Goal: Obtain resource: Download file/media

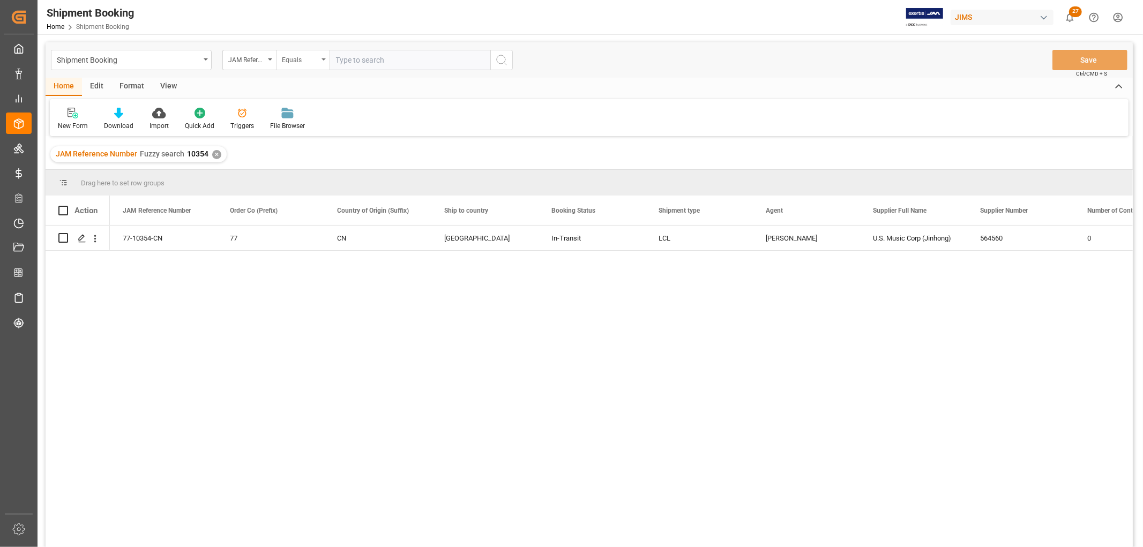
click at [324, 57] on div "Equals" at bounding box center [303, 60] width 54 height 20
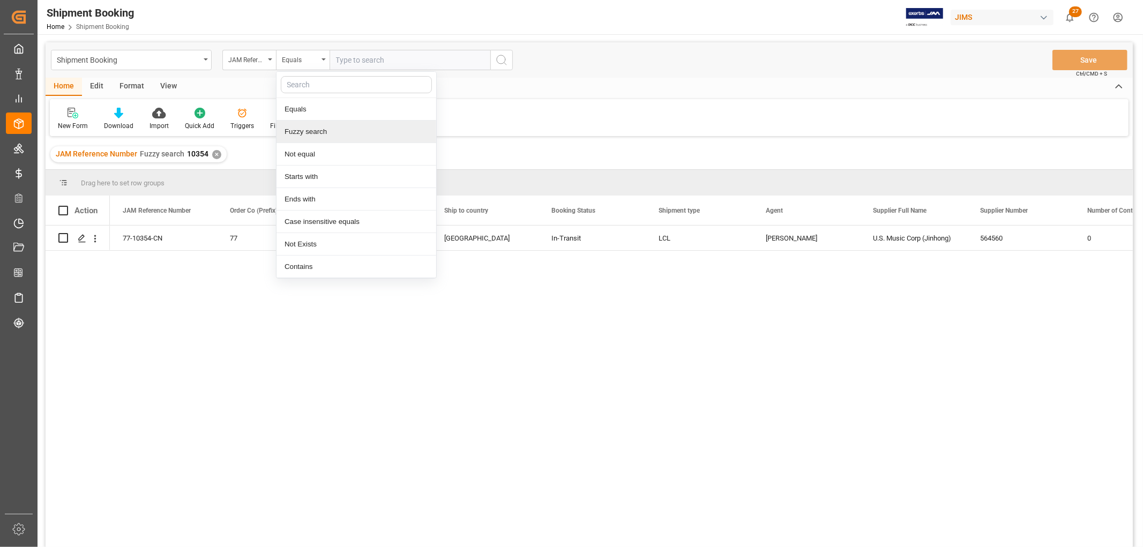
click at [317, 130] on div "Fuzzy search" at bounding box center [357, 132] width 160 height 23
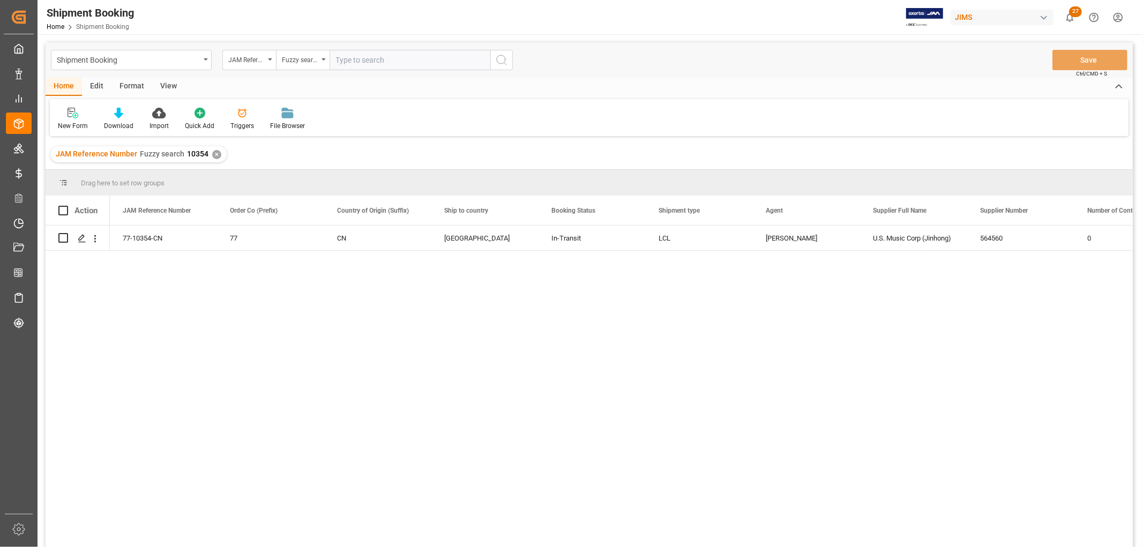
paste input "77-10673-TH"
type input "77-10673-TH"
click at [504, 55] on icon "search button" at bounding box center [501, 60] width 13 height 13
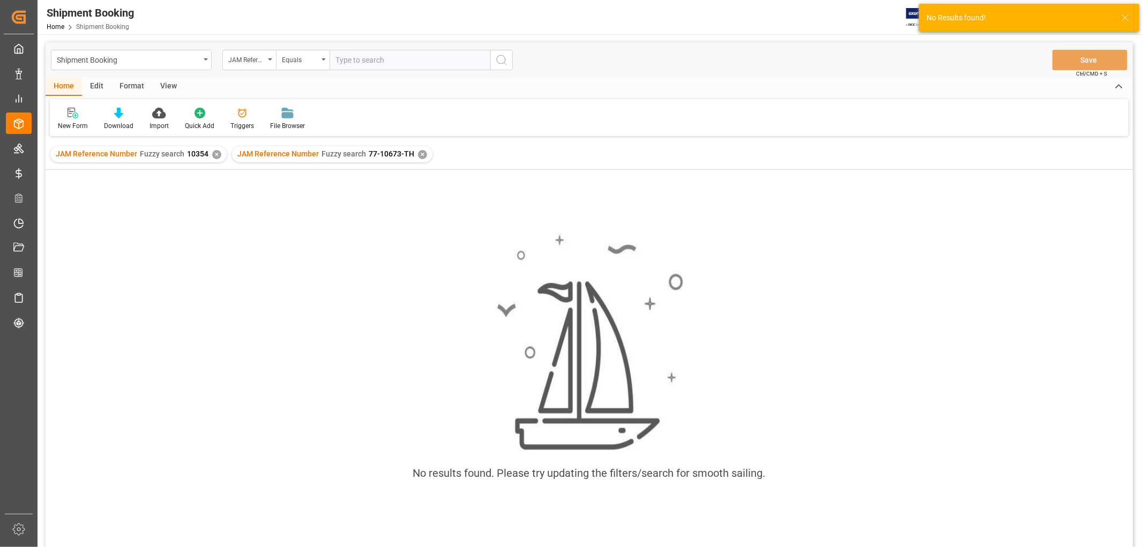
click at [213, 154] on div "✕" at bounding box center [216, 154] width 9 height 9
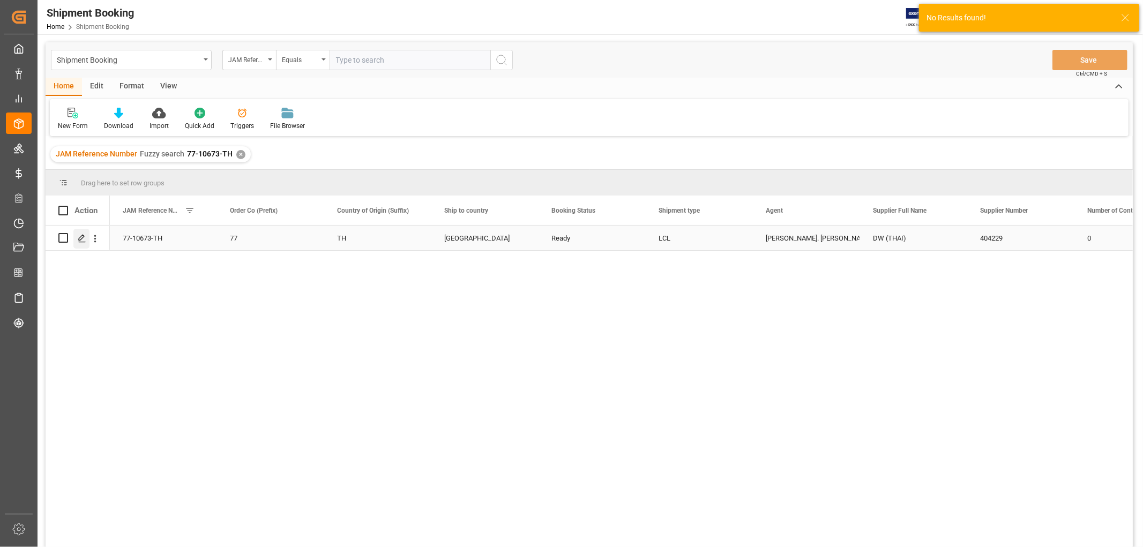
click at [78, 240] on icon "Press SPACE to select this row." at bounding box center [82, 238] width 9 height 9
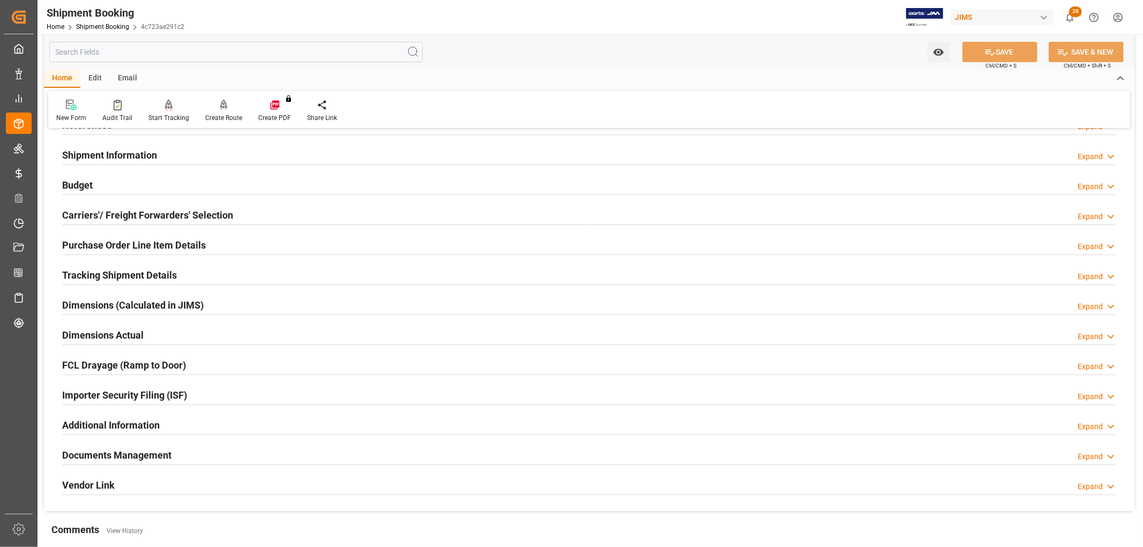
scroll to position [178, 0]
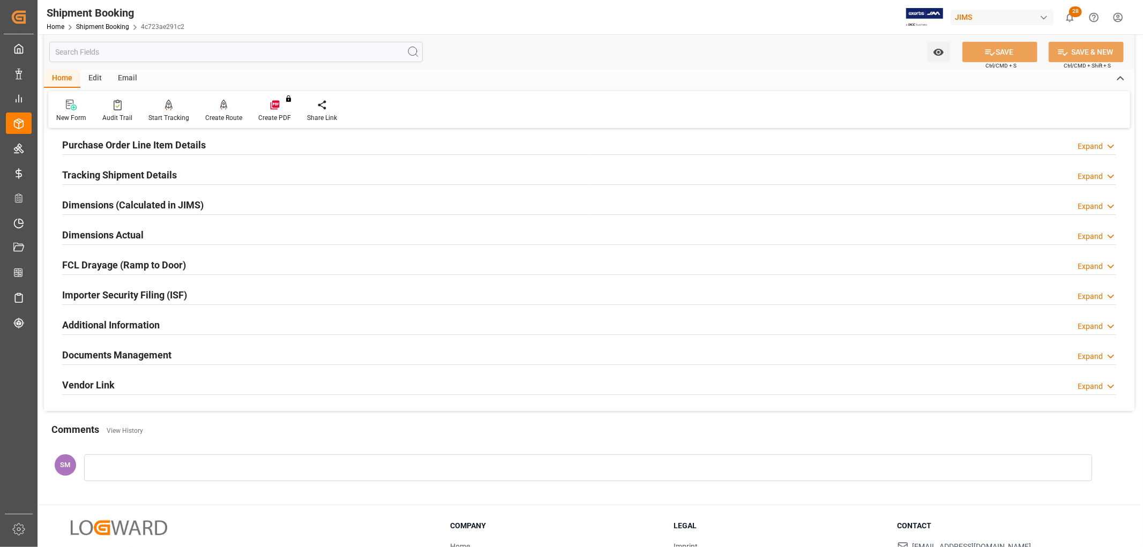
click at [117, 355] on h2 "Documents Management" at bounding box center [116, 355] width 109 height 14
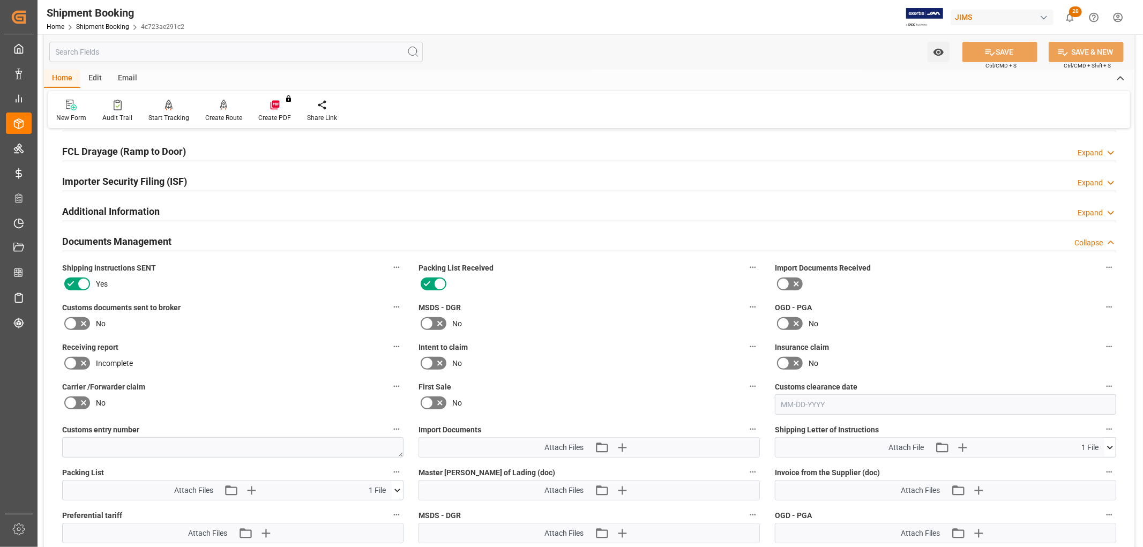
scroll to position [357, 0]
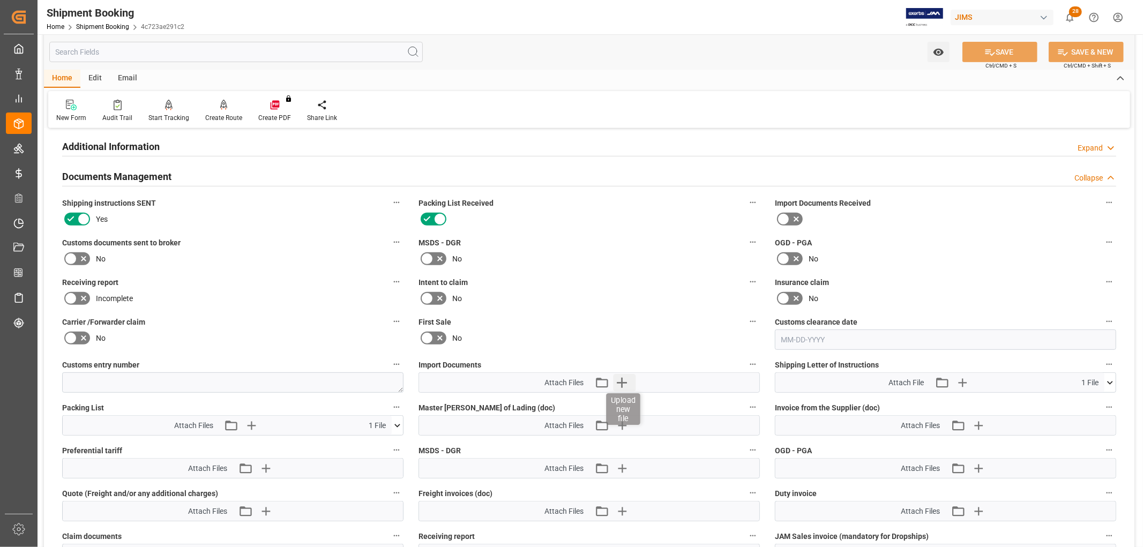
click at [623, 382] on icon "button" at bounding box center [621, 382] width 17 height 17
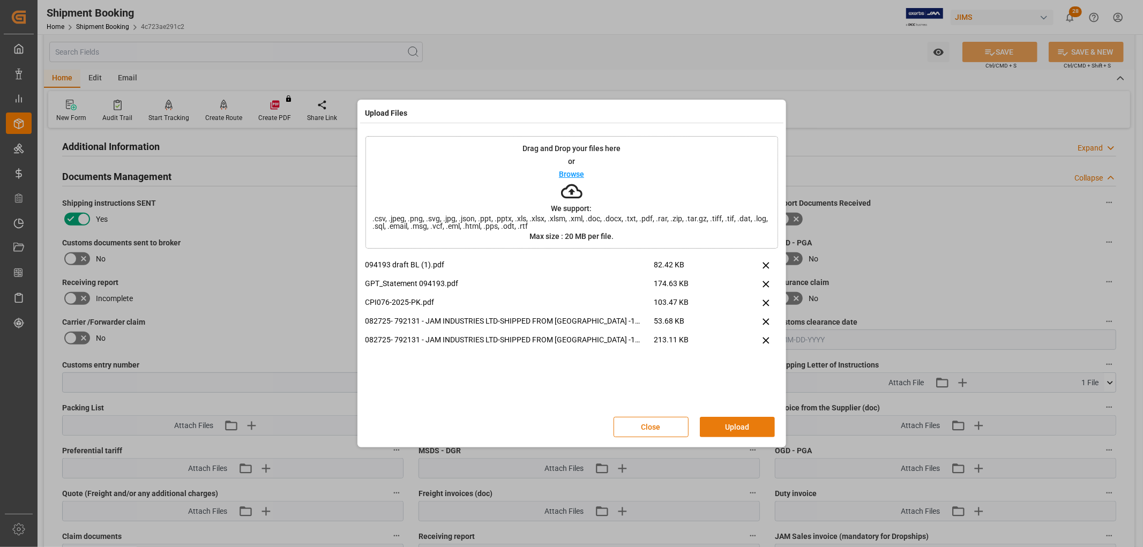
click at [742, 421] on button "Upload" at bounding box center [737, 427] width 75 height 20
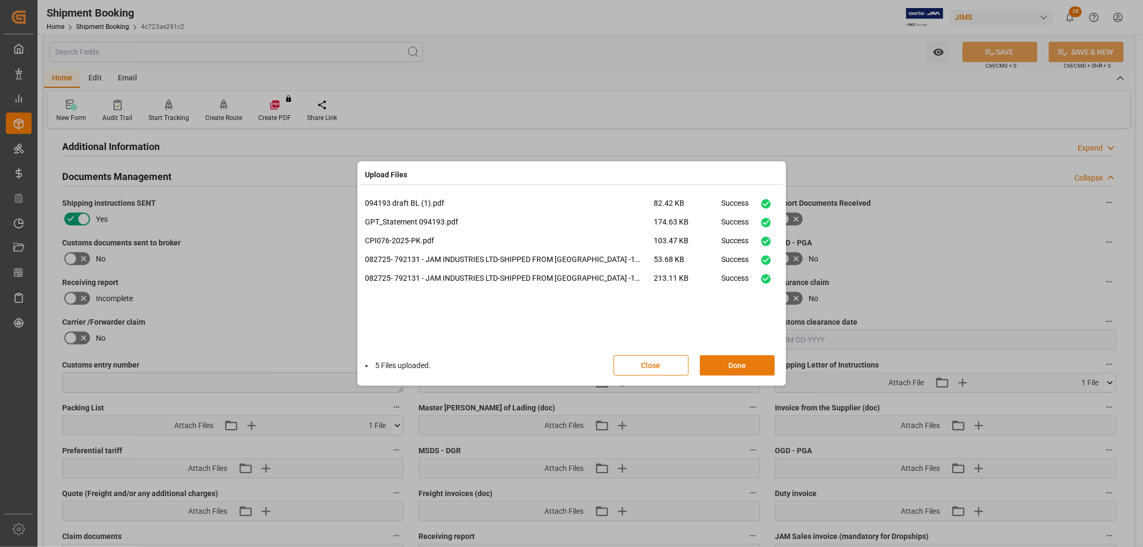
click at [756, 362] on button "Done" at bounding box center [737, 365] width 75 height 20
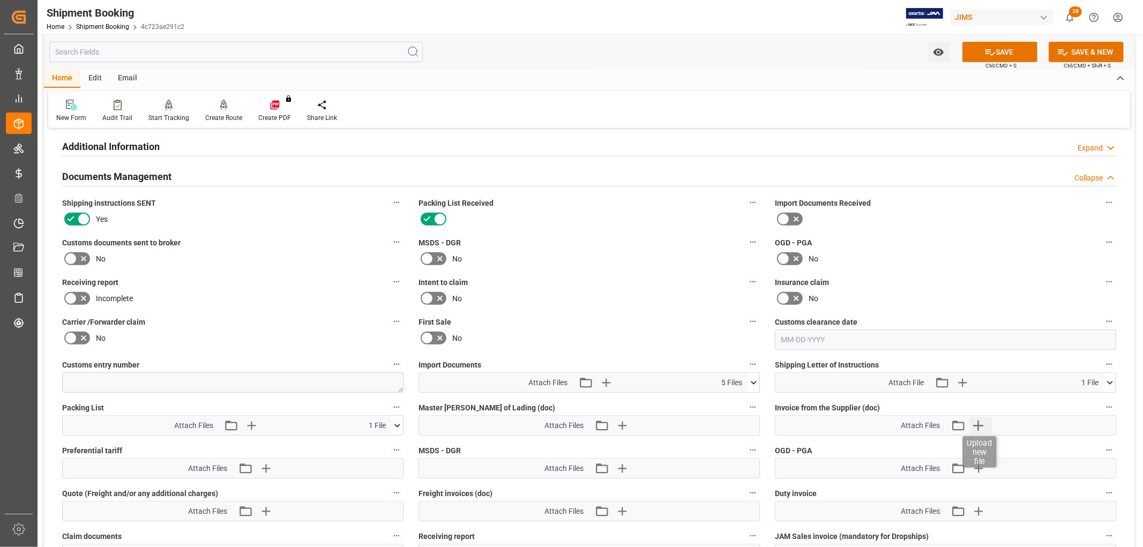
click at [978, 424] on icon "button" at bounding box center [978, 425] width 17 height 17
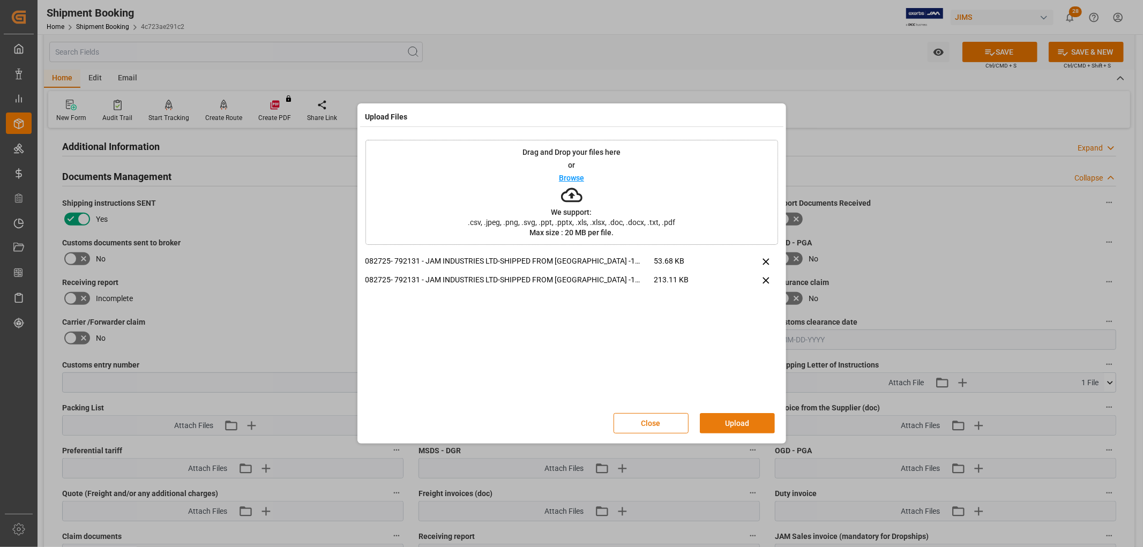
click at [756, 420] on button "Upload" at bounding box center [737, 423] width 75 height 20
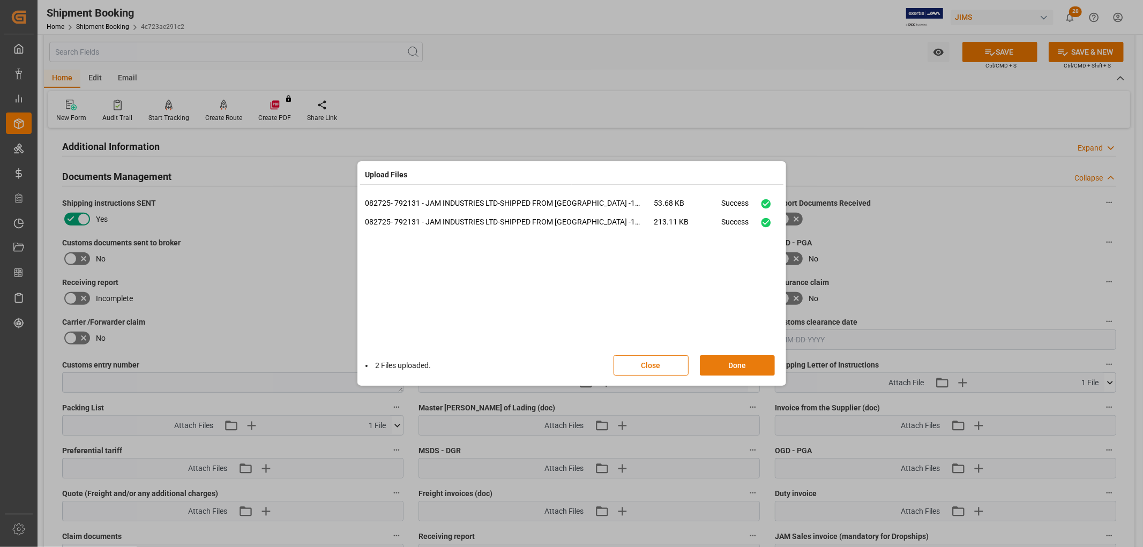
click at [738, 365] on button "Done" at bounding box center [737, 365] width 75 height 20
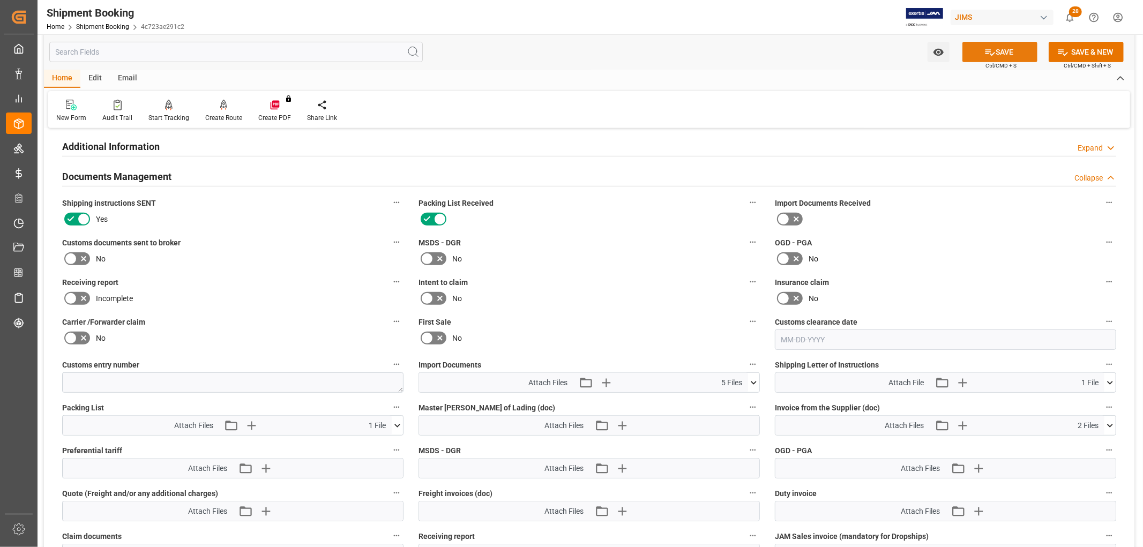
click at [1008, 46] on button "SAVE" at bounding box center [1000, 52] width 75 height 20
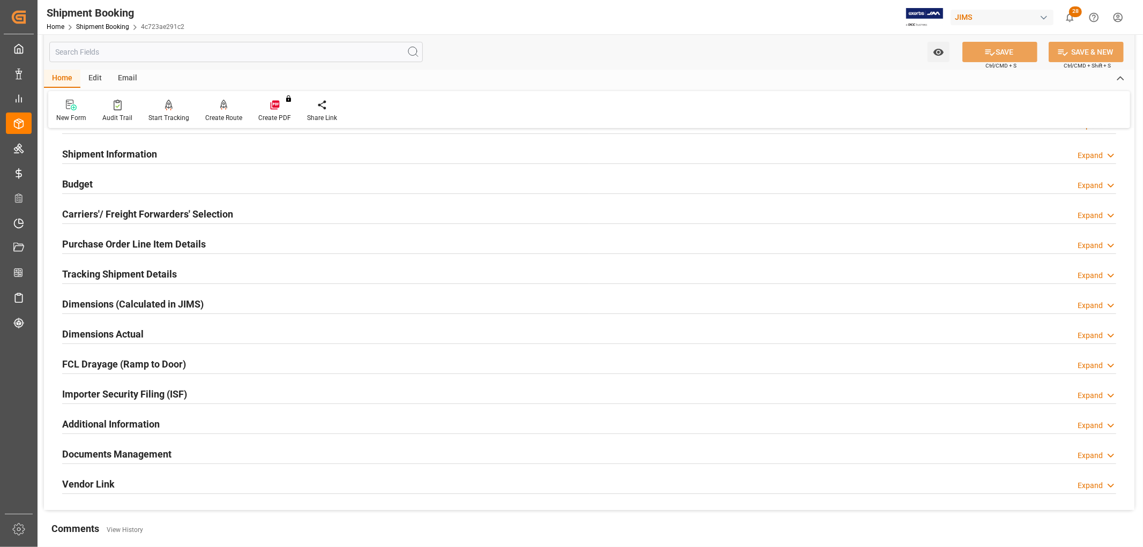
scroll to position [0, 0]
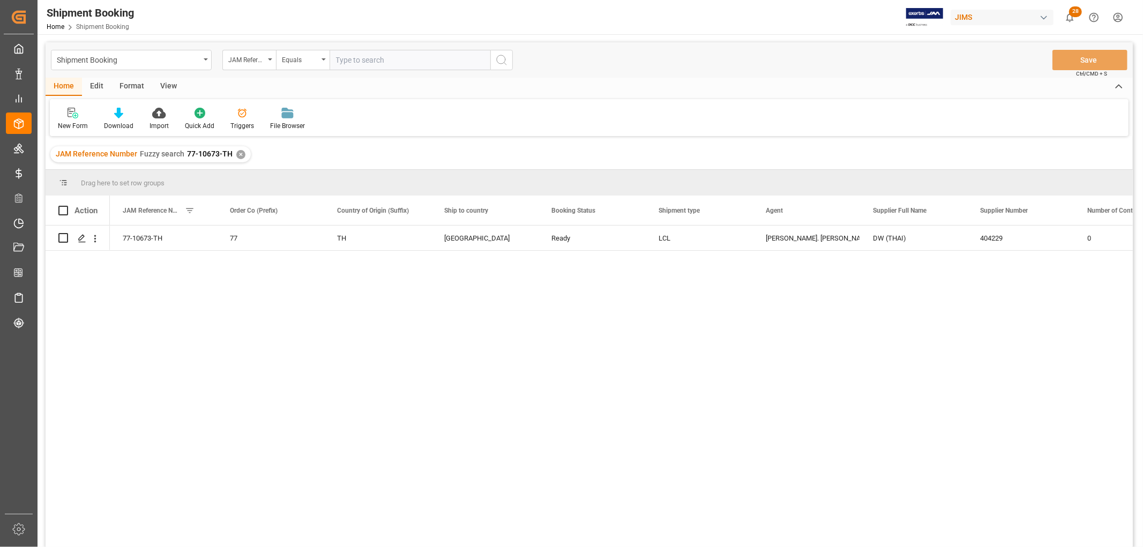
click at [163, 78] on div "View" at bounding box center [168, 87] width 33 height 18
click at [63, 124] on div "Default" at bounding box center [68, 126] width 21 height 10
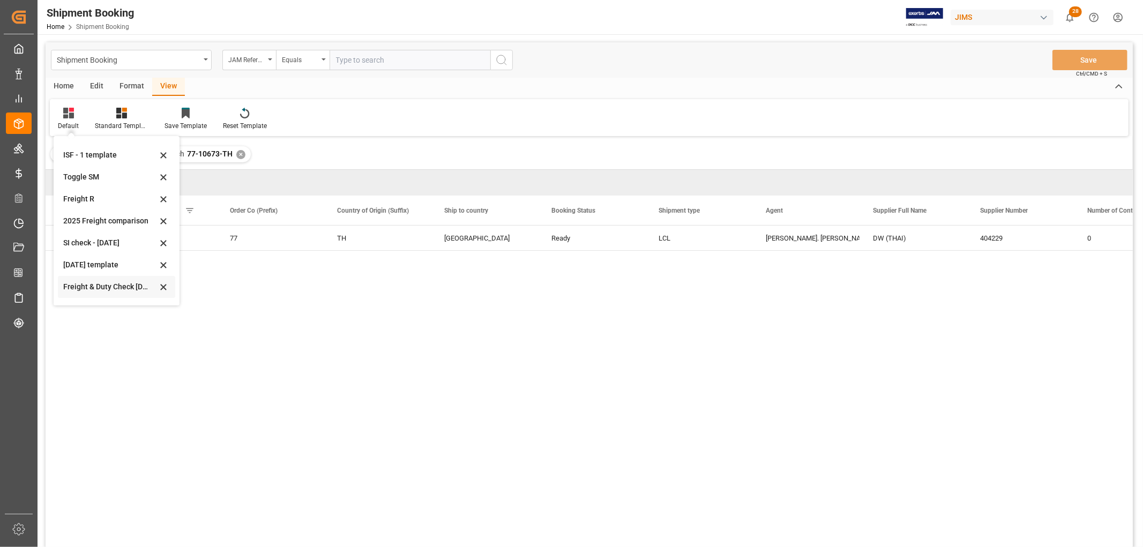
scroll to position [59, 0]
click at [92, 287] on div "Aug 2025" at bounding box center [110, 290] width 94 height 11
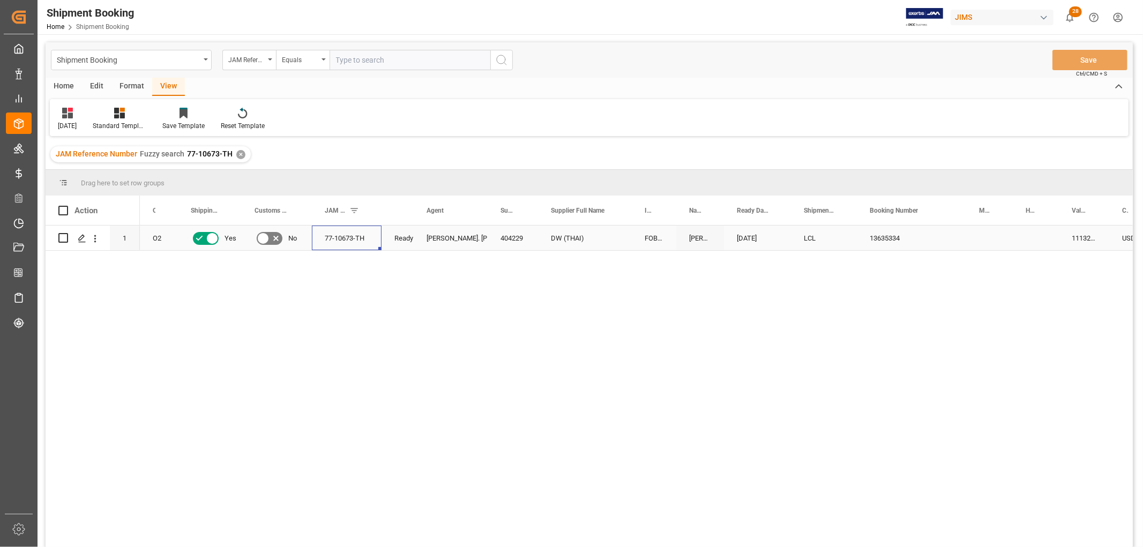
click at [341, 236] on div "77-10673-TH" at bounding box center [347, 238] width 70 height 25
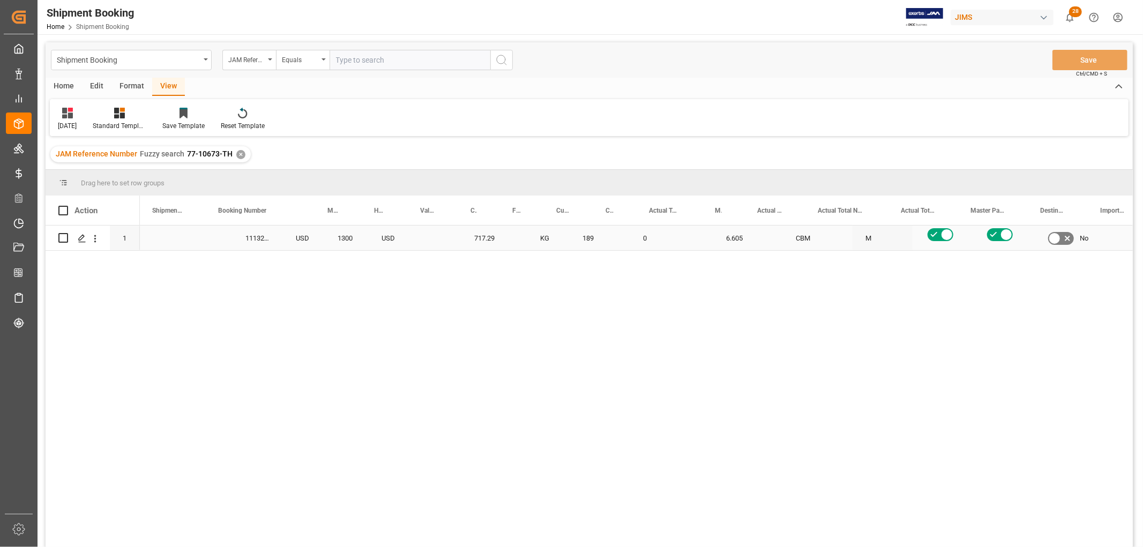
scroll to position [0, 0]
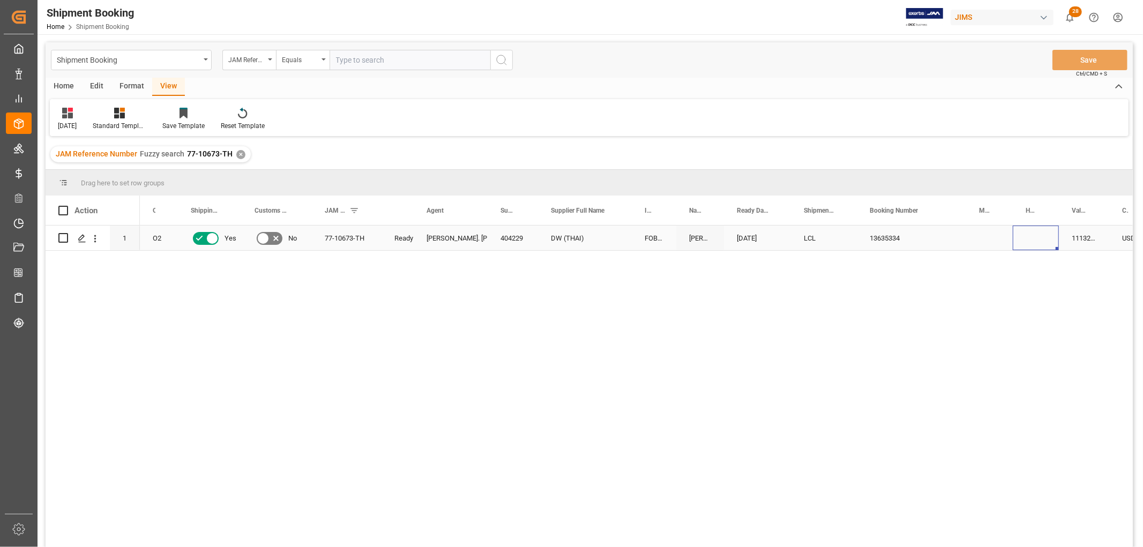
click at [1025, 234] on div "Press SPACE to select this row." at bounding box center [1036, 238] width 46 height 25
click at [1031, 237] on input "Press SPACE to select this row." at bounding box center [1036, 244] width 29 height 20
paste input "BSE25080214"
type input "BSE25080214"
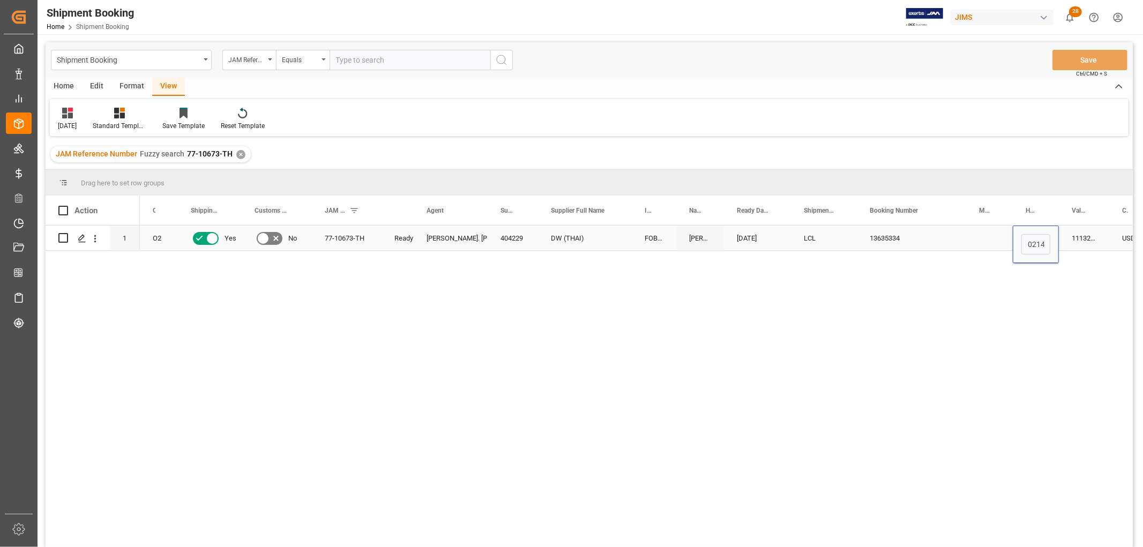
click at [949, 239] on div "13635334" at bounding box center [911, 238] width 109 height 25
click at [1072, 58] on button "Save" at bounding box center [1090, 60] width 75 height 20
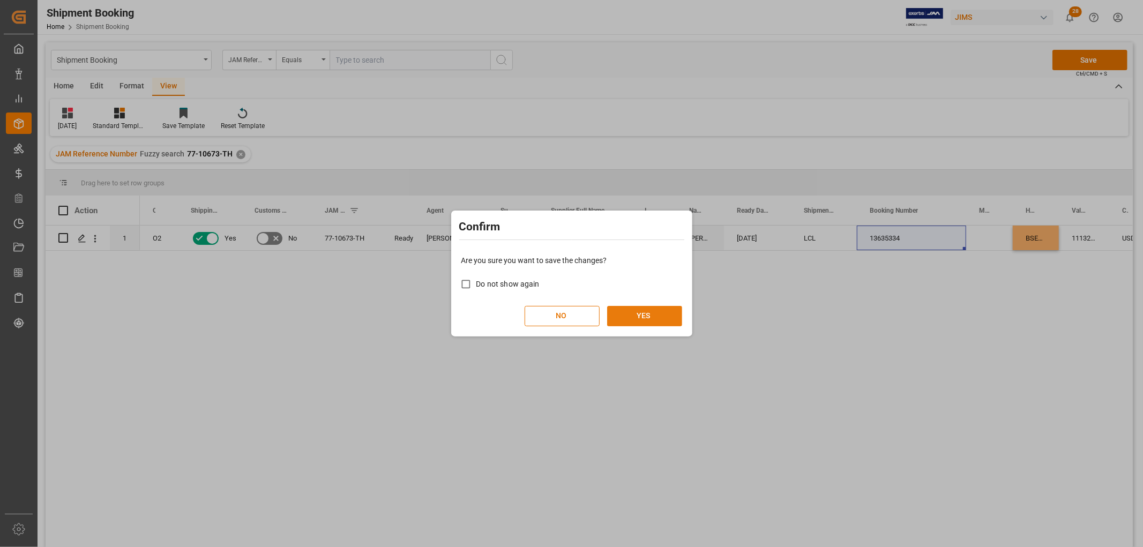
click at [629, 315] on button "YES" at bounding box center [644, 316] width 75 height 20
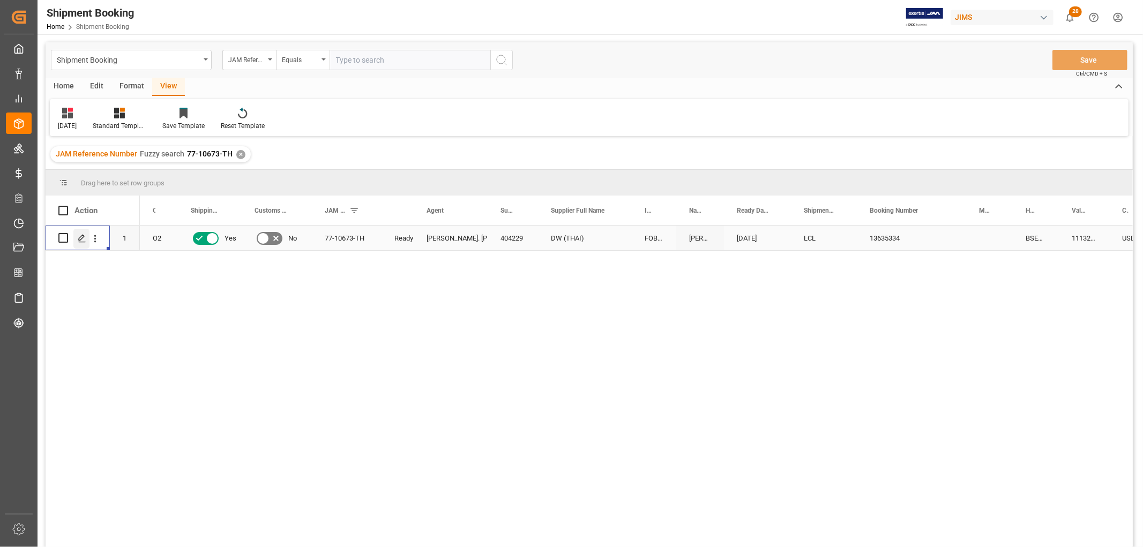
click at [79, 239] on icon "Press SPACE to select this row." at bounding box center [82, 238] width 9 height 9
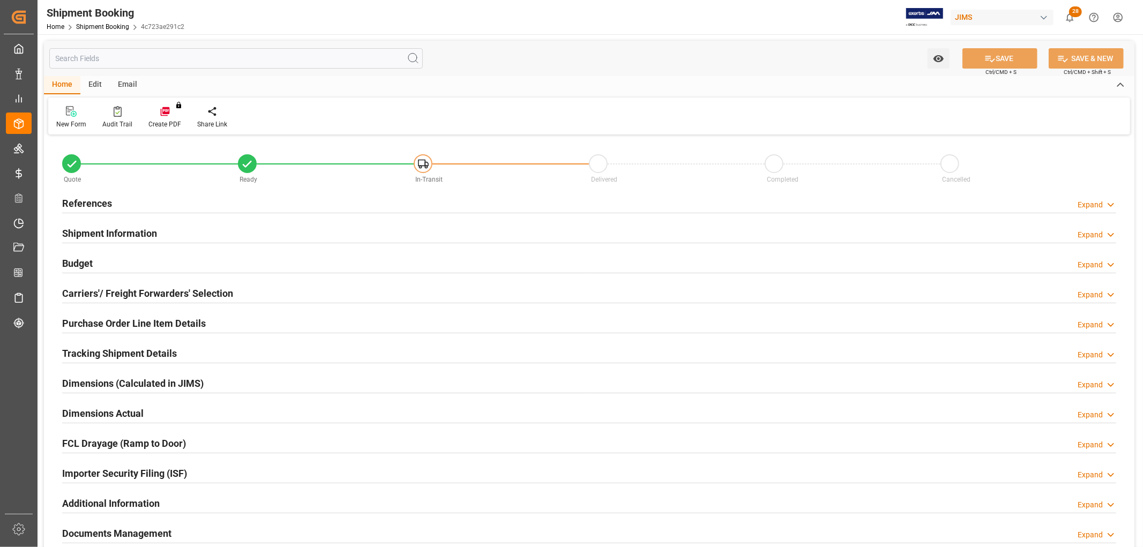
type input "0"
type input "[DATE]"
click at [80, 199] on h2 "References" at bounding box center [87, 203] width 50 height 14
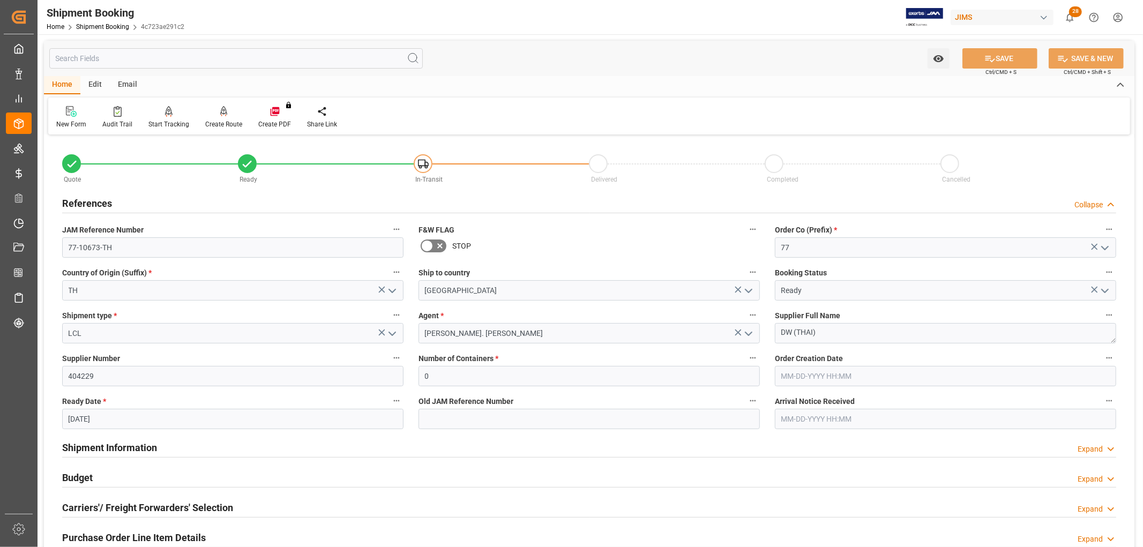
click at [81, 202] on h2 "References" at bounding box center [87, 203] width 50 height 14
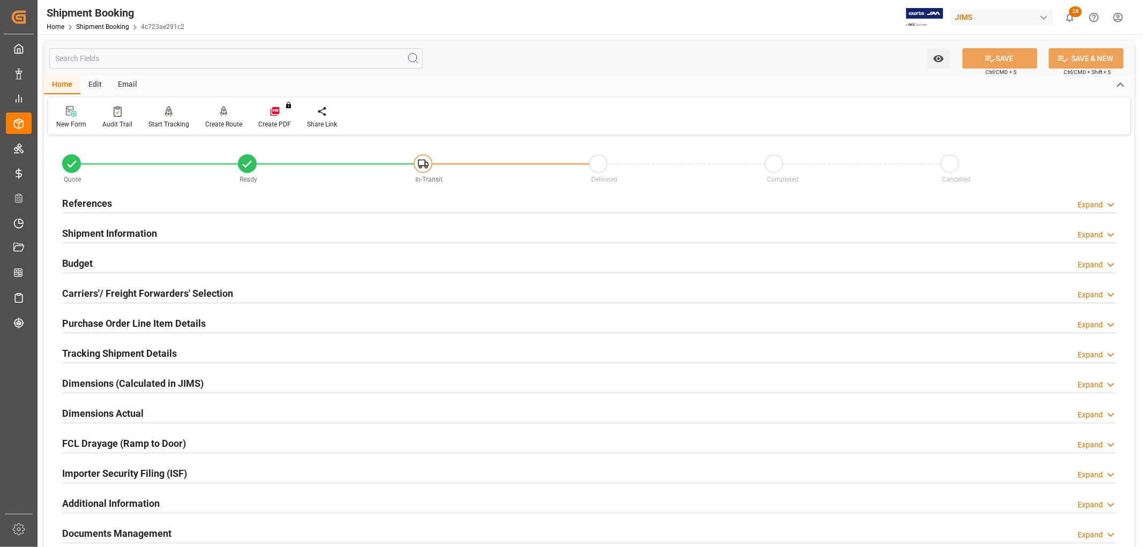
click at [81, 202] on h2 "References" at bounding box center [87, 203] width 50 height 14
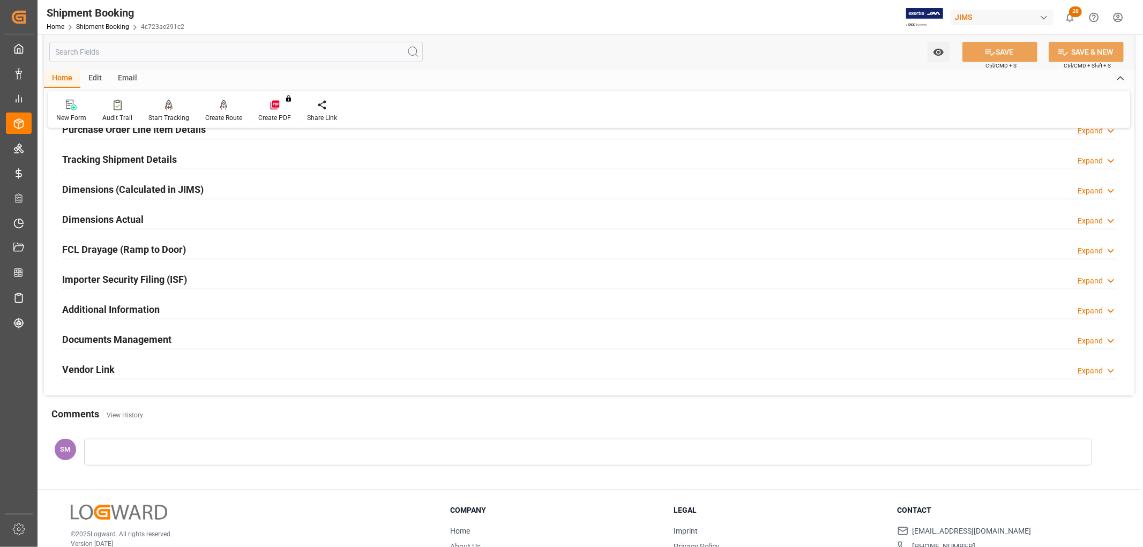
scroll to position [416, 0]
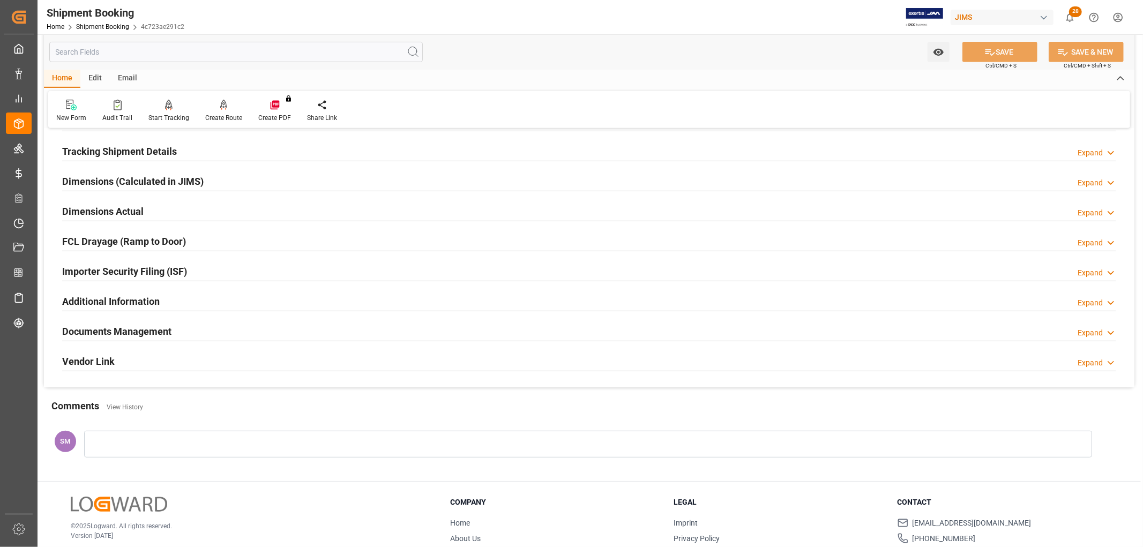
click at [83, 152] on h2 "Tracking Shipment Details" at bounding box center [119, 151] width 115 height 14
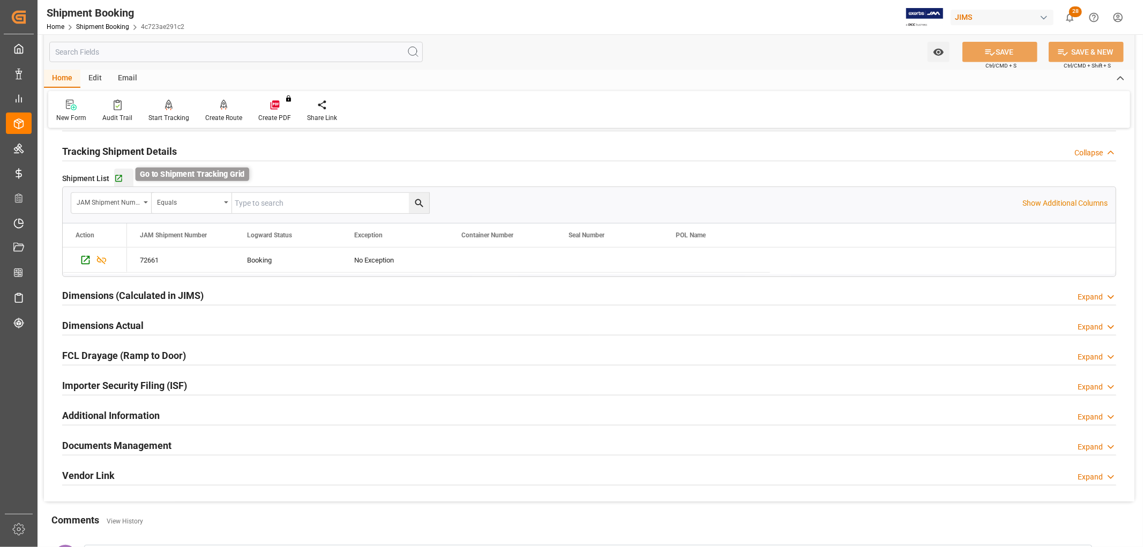
click at [116, 177] on icon "button" at bounding box center [118, 178] width 9 height 9
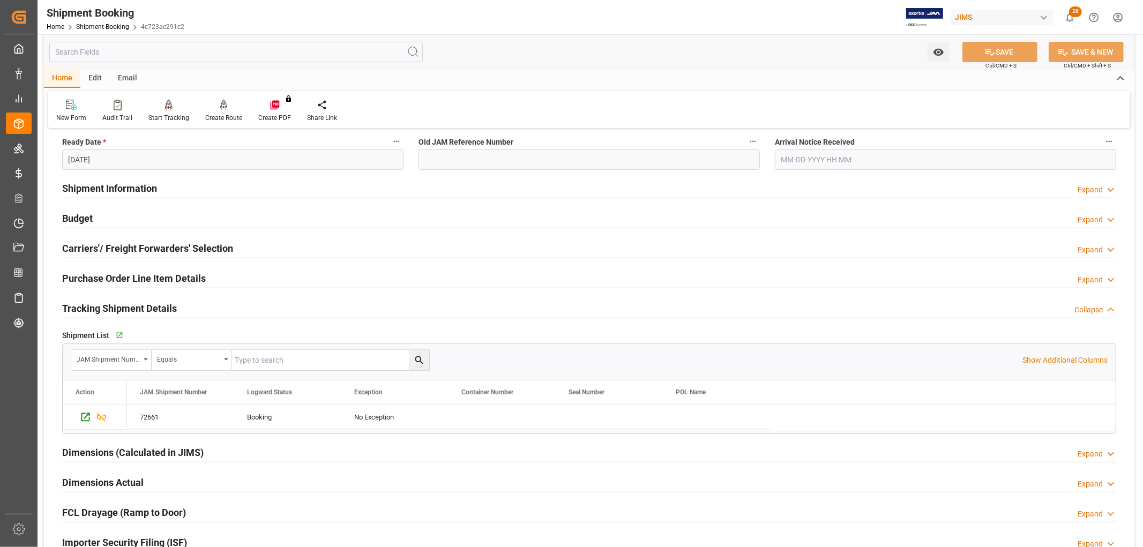
scroll to position [178, 0]
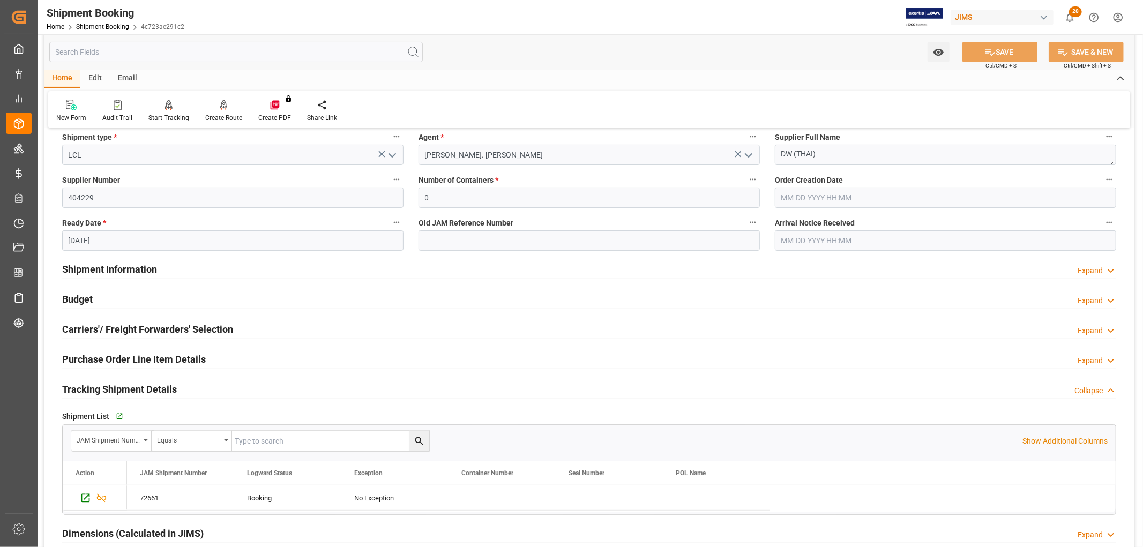
click at [79, 296] on h2 "Budget" at bounding box center [77, 299] width 31 height 14
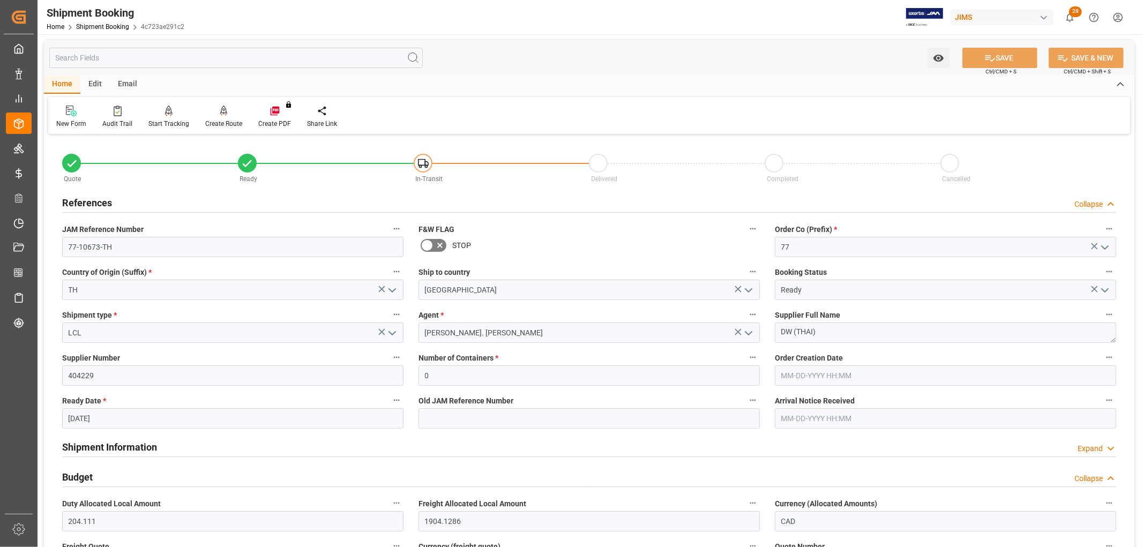
scroll to position [0, 0]
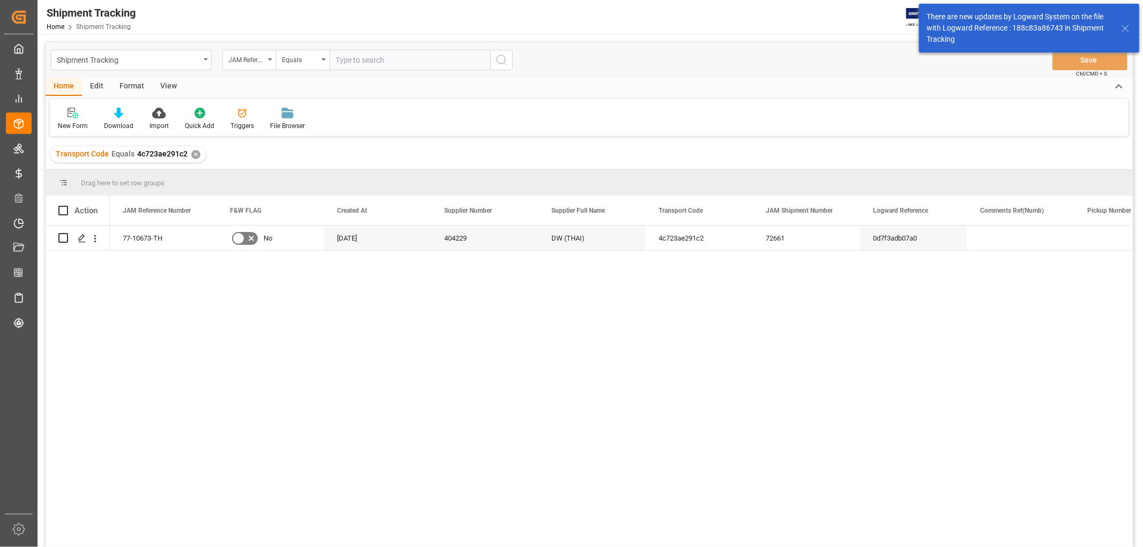
click at [160, 81] on div "View" at bounding box center [168, 87] width 33 height 18
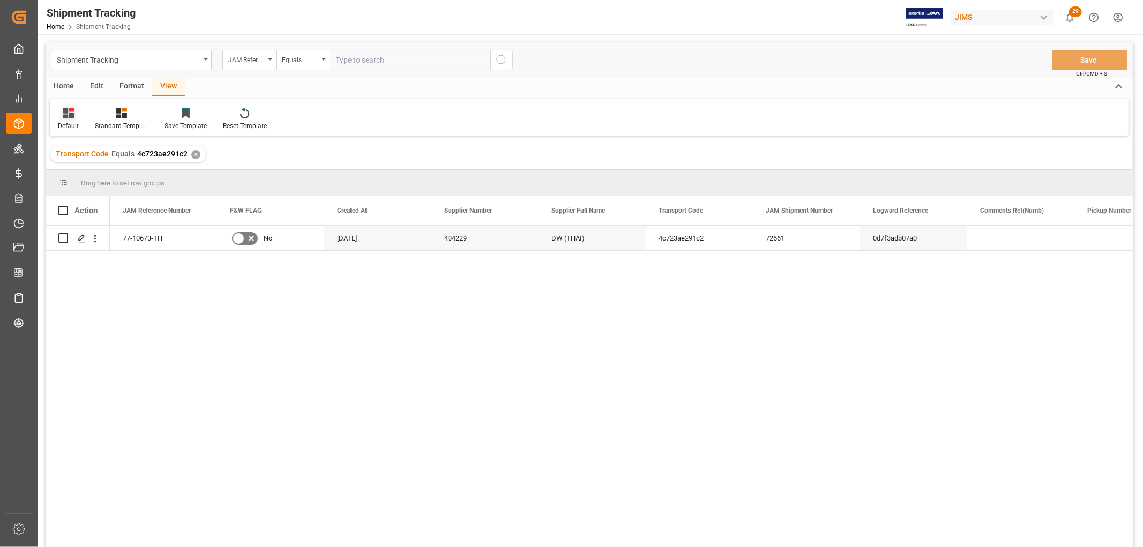
click at [62, 116] on div at bounding box center [68, 112] width 21 height 11
click at [84, 286] on div "Aug 2025" at bounding box center [110, 290] width 94 height 11
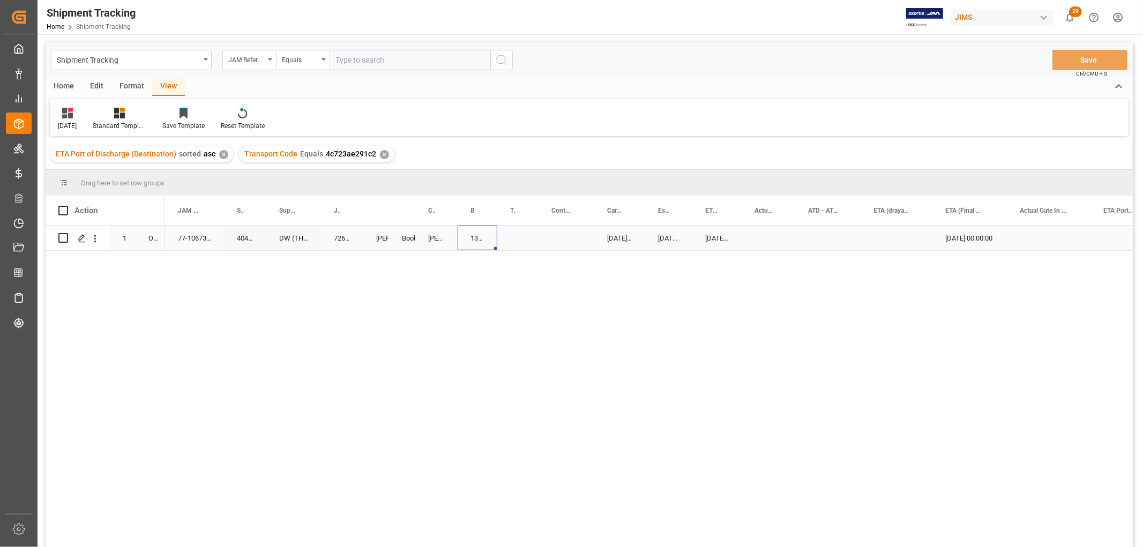
click at [475, 240] on div "13635334" at bounding box center [478, 238] width 40 height 25
drag, startPoint x: 495, startPoint y: 247, endPoint x: 512, endPoint y: 247, distance: 17.2
click at [1094, 56] on button "Save" at bounding box center [1090, 60] width 75 height 20
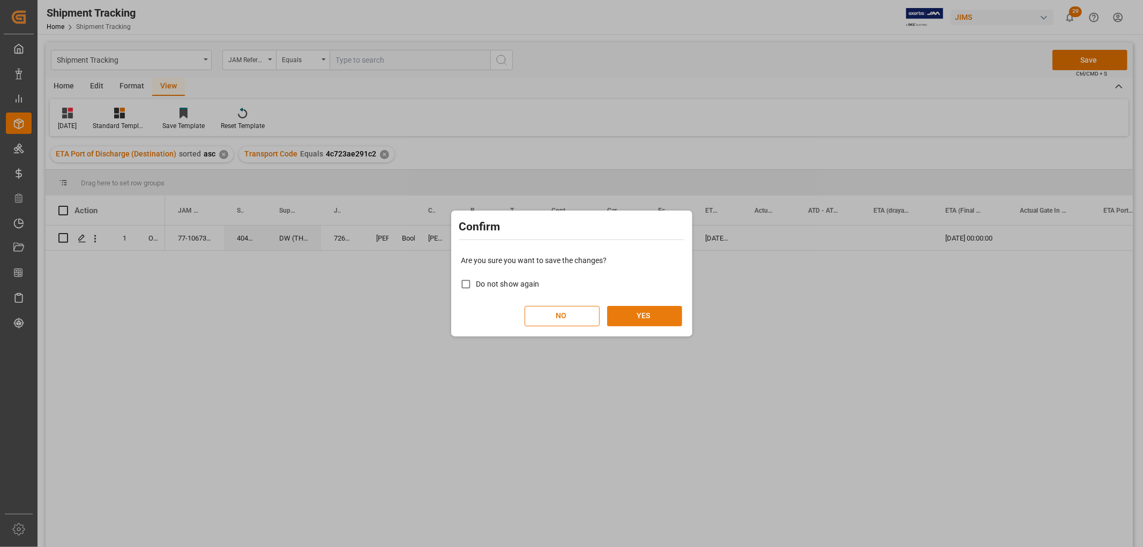
click at [652, 312] on button "YES" at bounding box center [644, 316] width 75 height 20
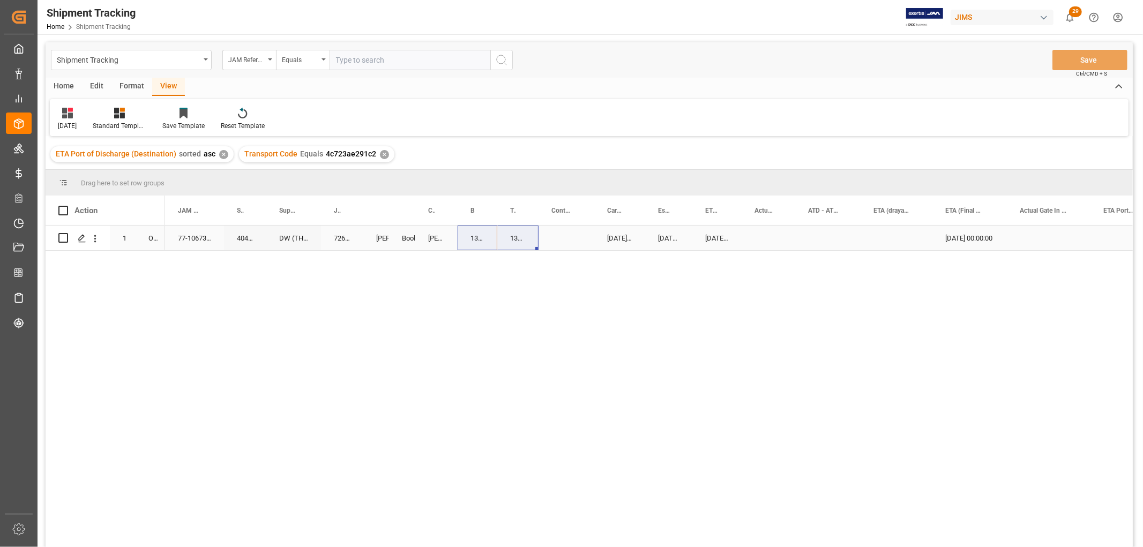
click at [777, 237] on div "Press SPACE to select this row." at bounding box center [769, 238] width 54 height 25
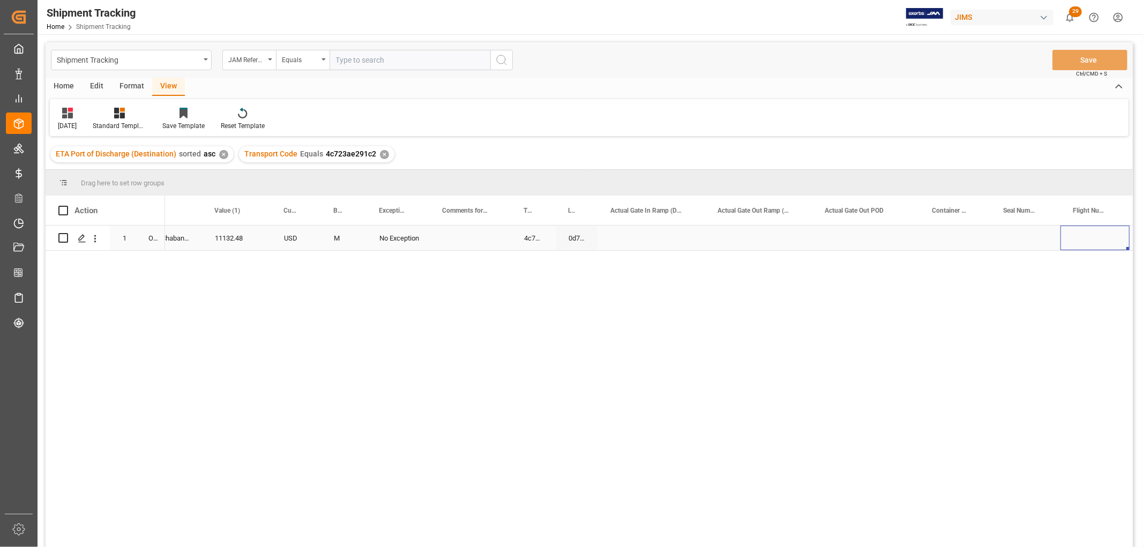
scroll to position [0, 1415]
click at [386, 238] on div "Press SPACE to select this row." at bounding box center [403, 238] width 81 height 25
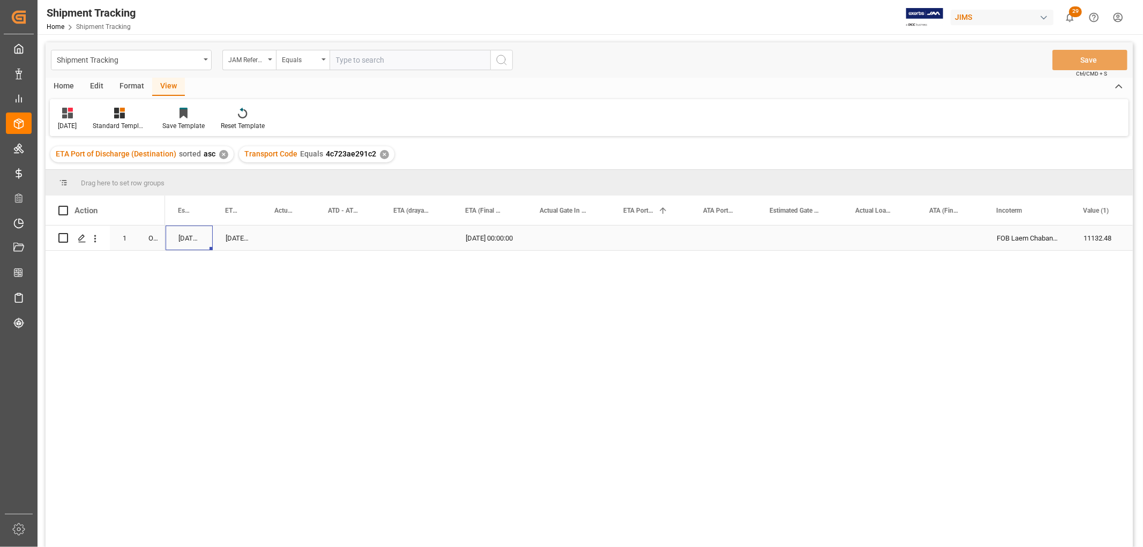
scroll to position [0, 373]
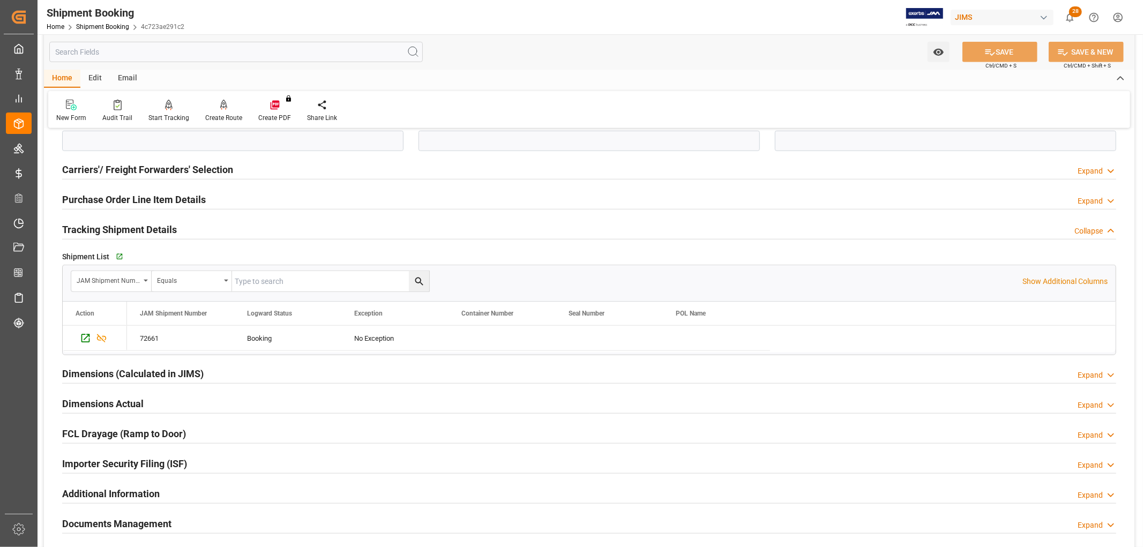
scroll to position [476, 0]
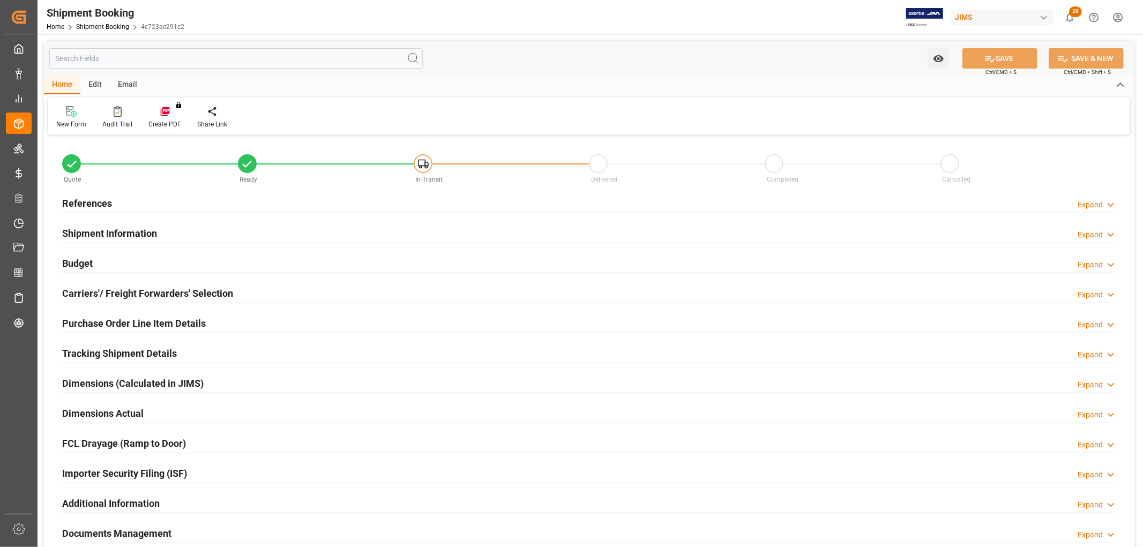
type input "204.111"
type input "1904.1286"
type input "1300"
type input "11132.48"
click at [82, 265] on h2 "Budget" at bounding box center [77, 263] width 31 height 14
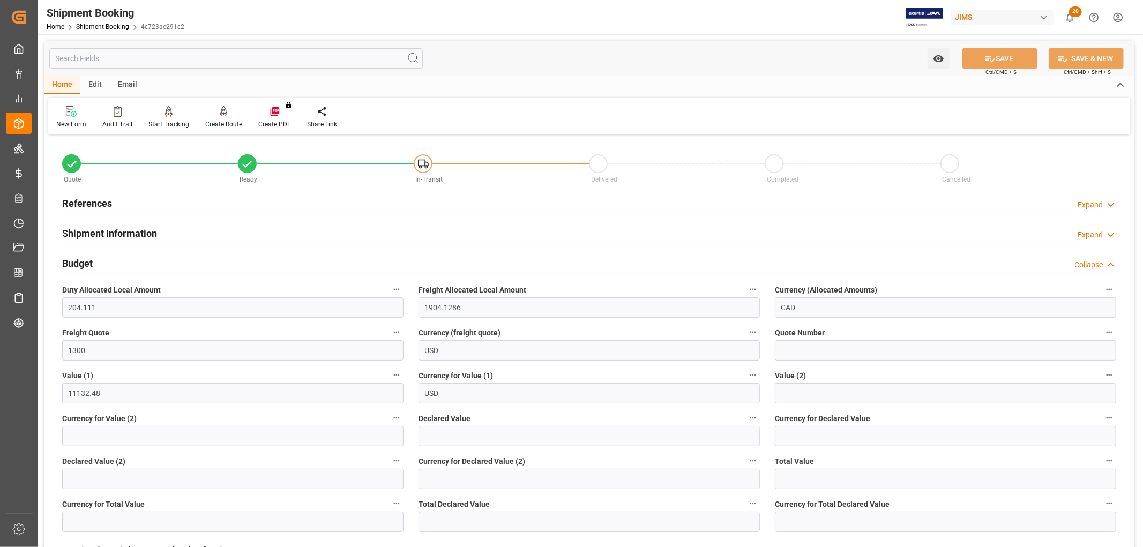
click at [82, 265] on h2 "Budget" at bounding box center [77, 263] width 31 height 14
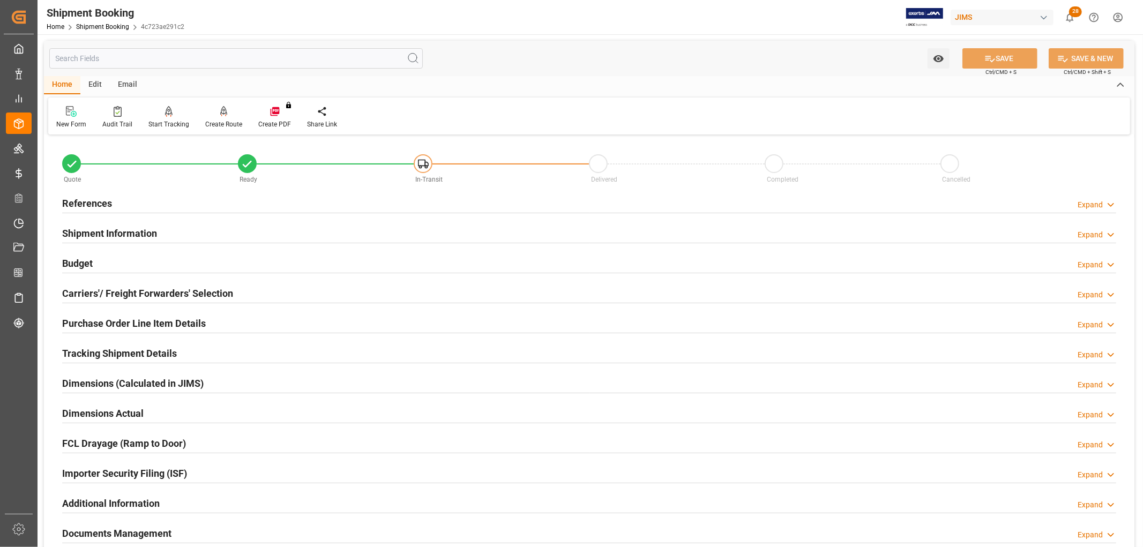
click at [79, 318] on h2 "Purchase Order Line Item Details" at bounding box center [134, 323] width 144 height 14
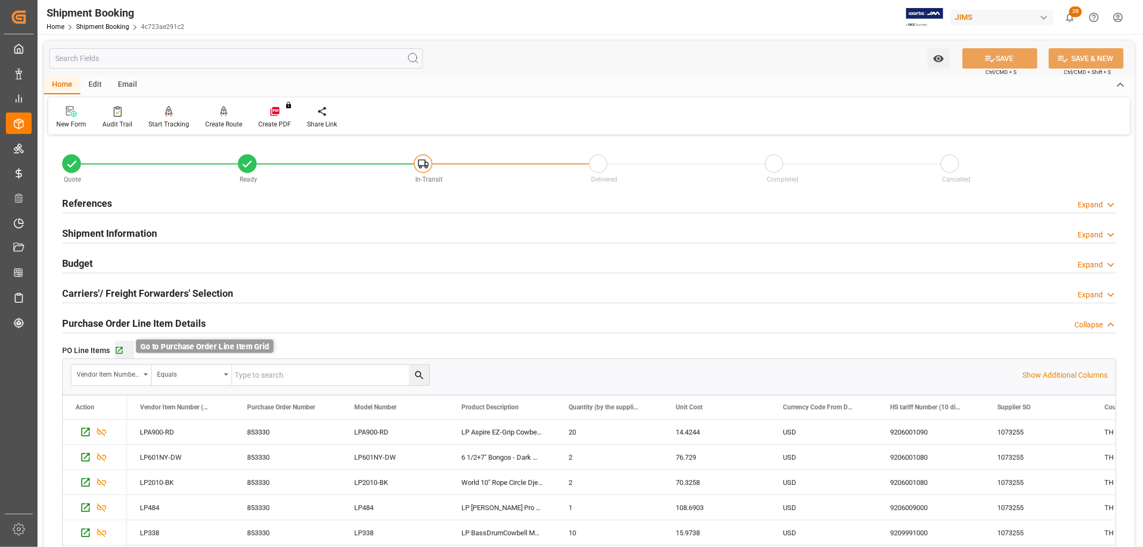
click at [120, 350] on icon "button" at bounding box center [119, 350] width 9 height 9
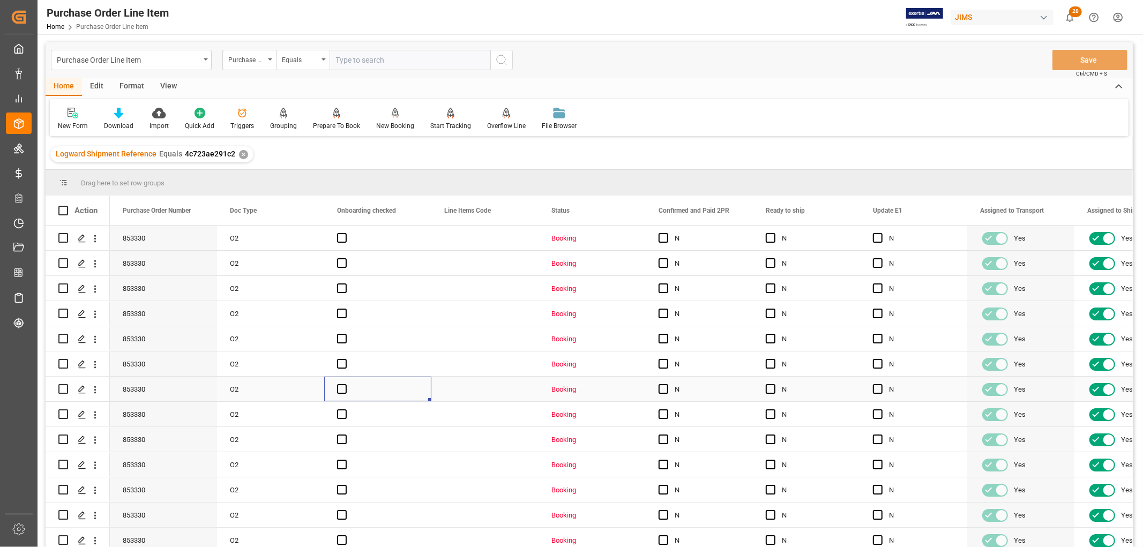
click at [409, 383] on div "Press SPACE to select this row." at bounding box center [377, 389] width 107 height 25
click at [165, 89] on div "View" at bounding box center [168, 87] width 33 height 18
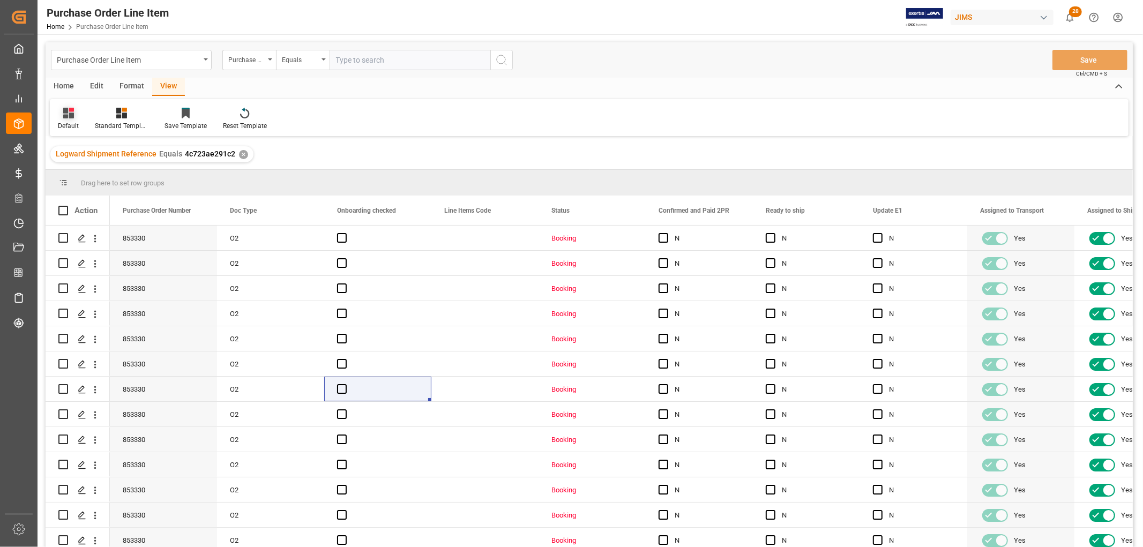
click at [63, 125] on div "Default" at bounding box center [68, 126] width 21 height 10
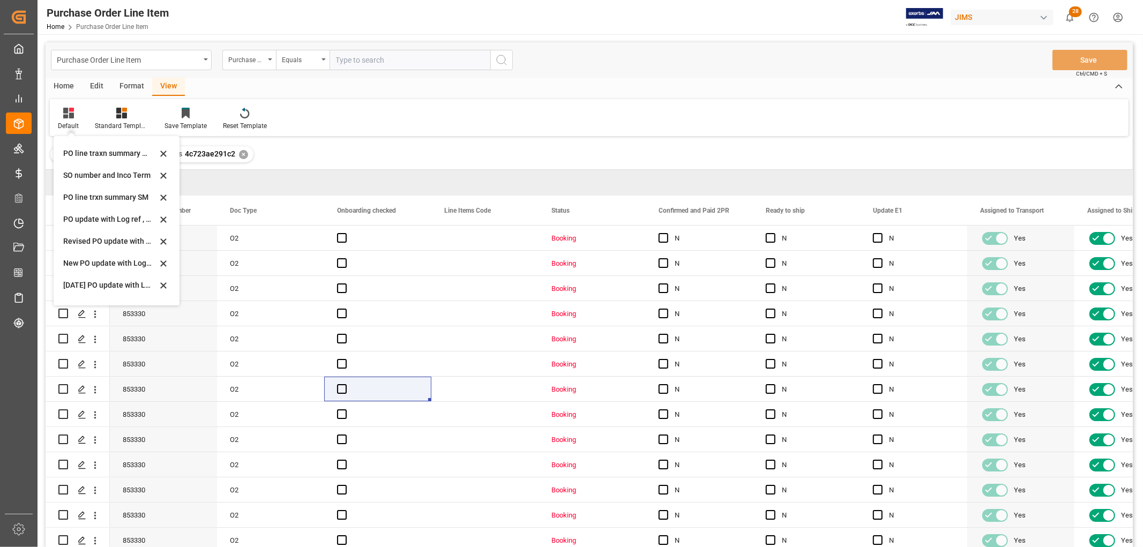
scroll to position [297, 0]
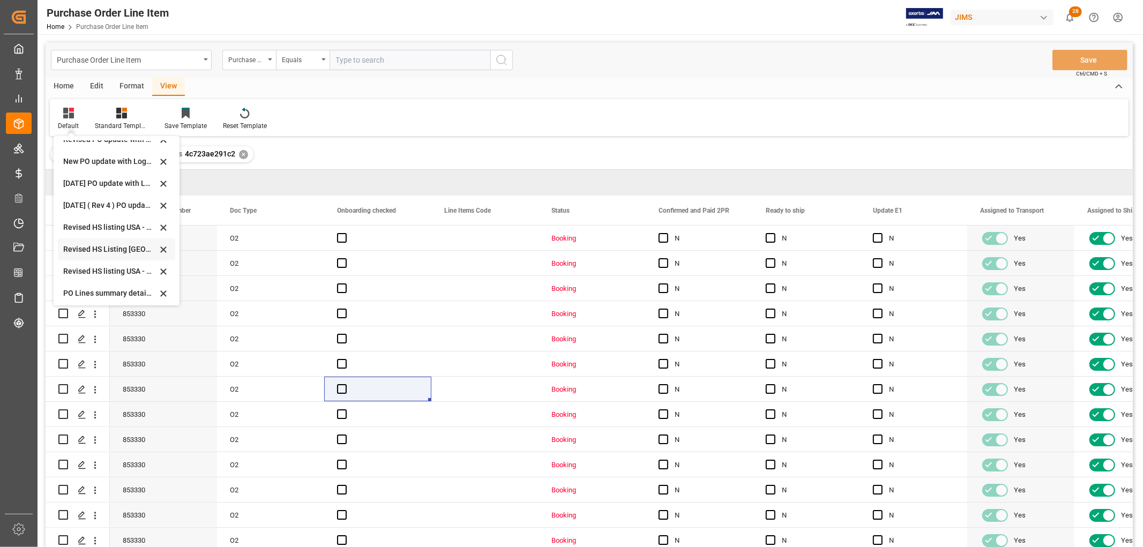
click at [77, 252] on div "Revised HS Listing [GEOGRAPHIC_DATA]" at bounding box center [110, 249] width 94 height 11
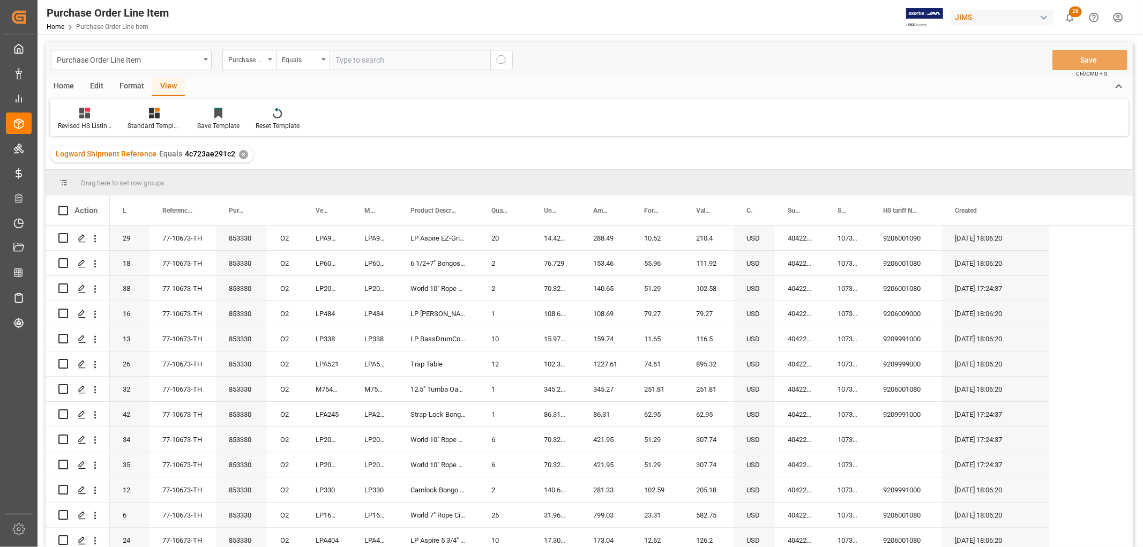
click at [57, 86] on div "Home" at bounding box center [64, 87] width 36 height 18
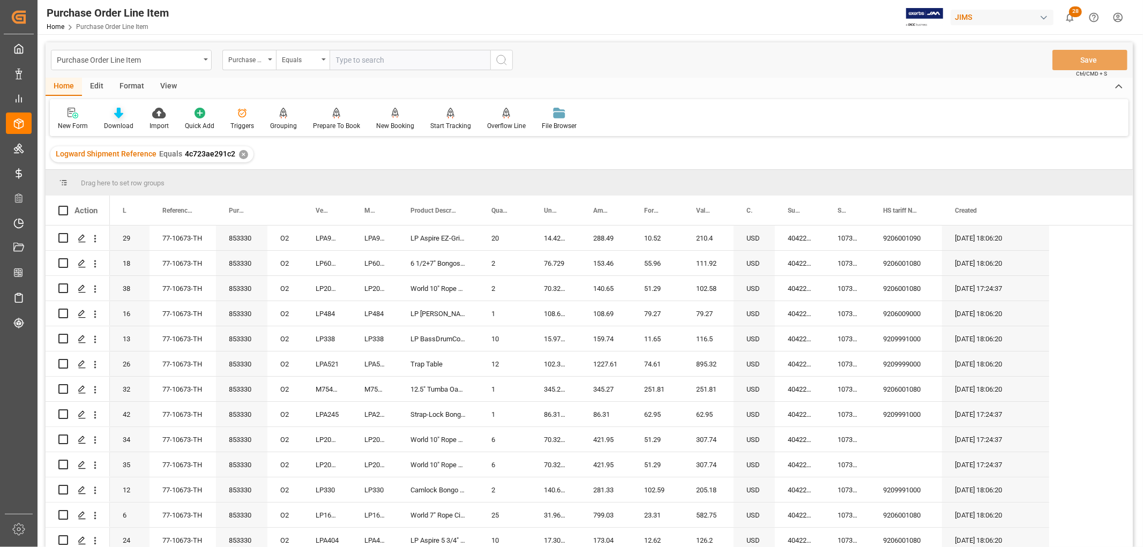
click at [124, 118] on div at bounding box center [118, 112] width 29 height 11
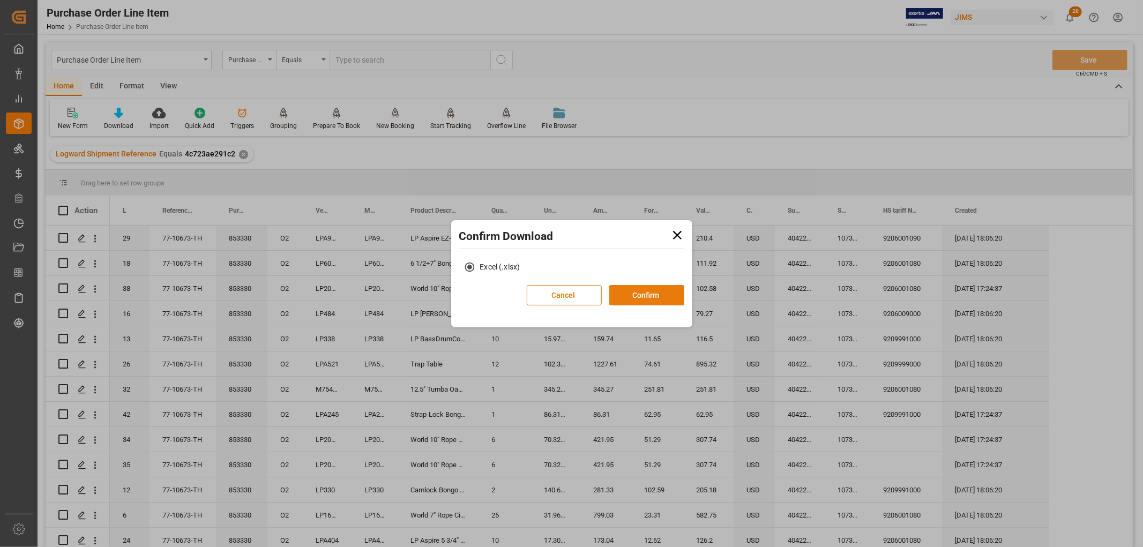
click at [657, 292] on button "Confirm" at bounding box center [646, 295] width 75 height 20
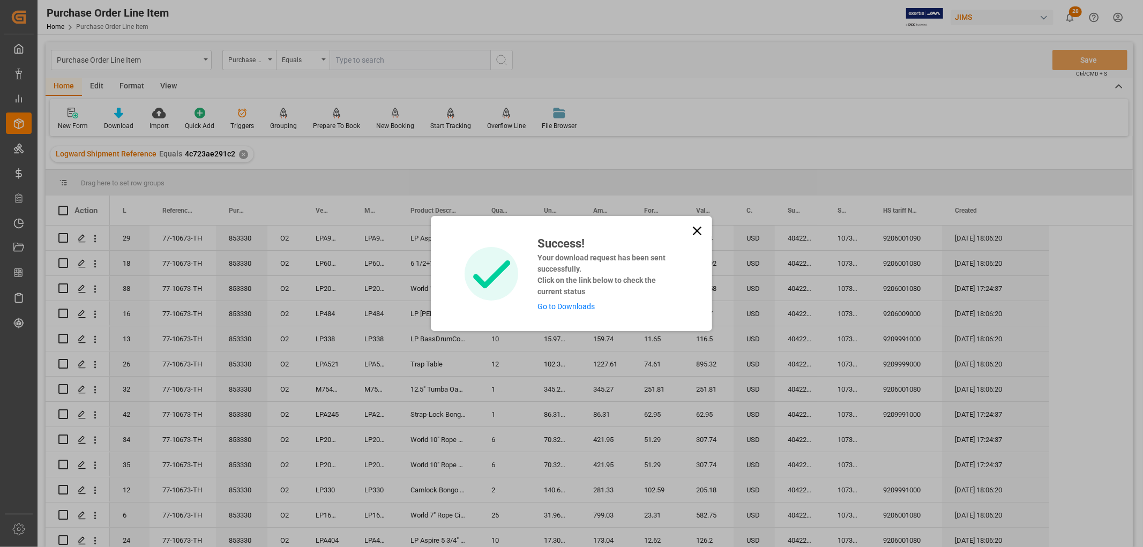
click at [586, 302] on link "Go to Downloads" at bounding box center [566, 306] width 57 height 9
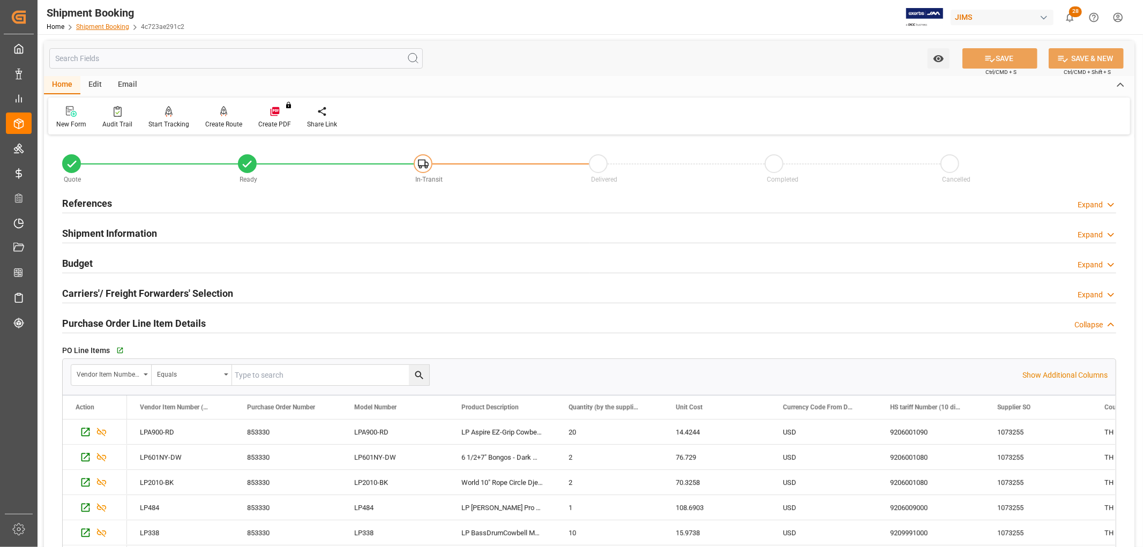
click at [105, 27] on link "Shipment Booking" at bounding box center [102, 27] width 53 height 8
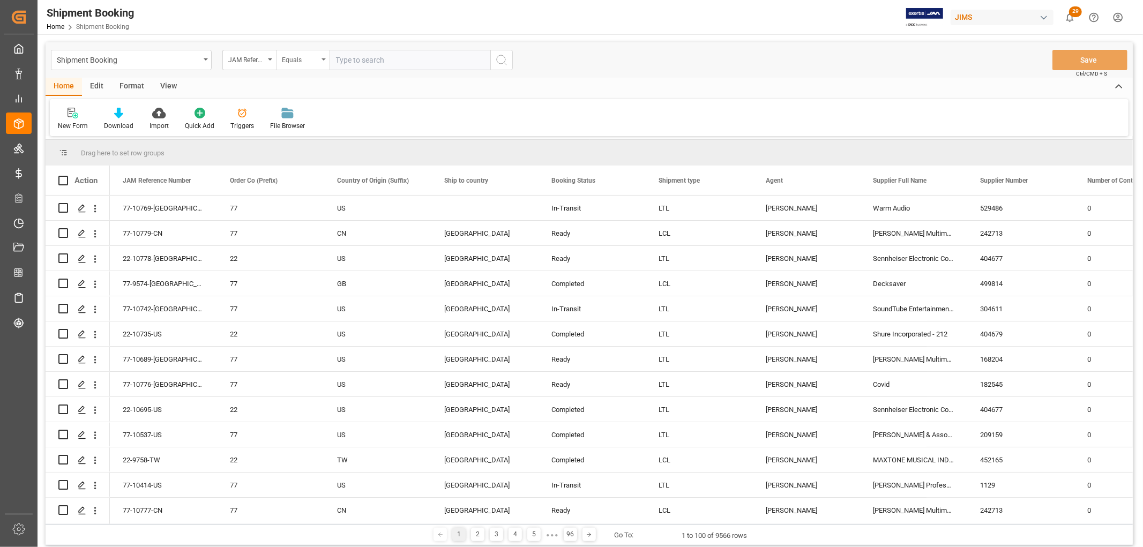
click at [322, 60] on div "Equals" at bounding box center [303, 60] width 54 height 20
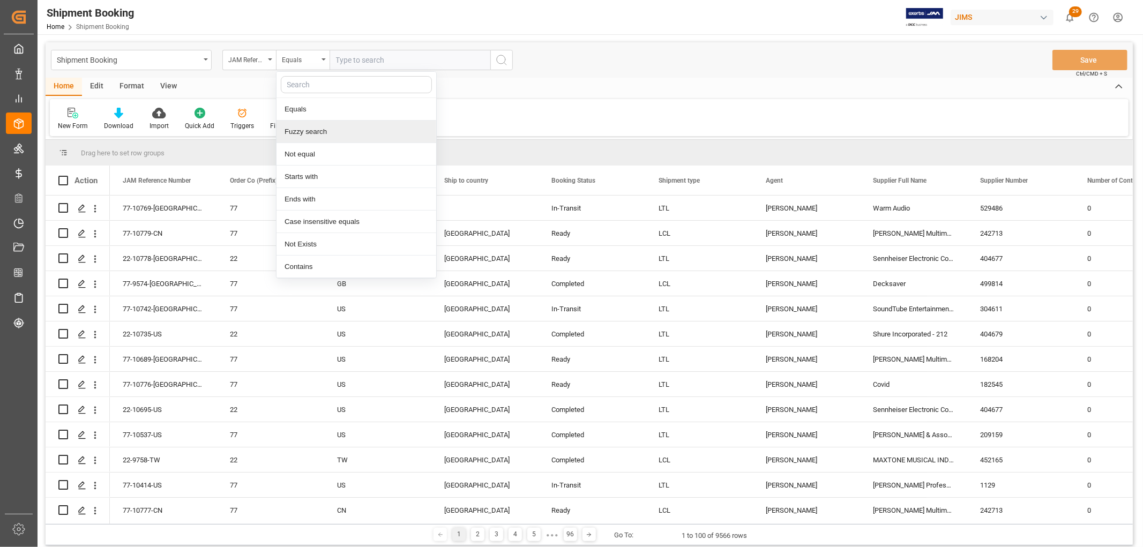
click at [301, 129] on div "Fuzzy search" at bounding box center [357, 132] width 160 height 23
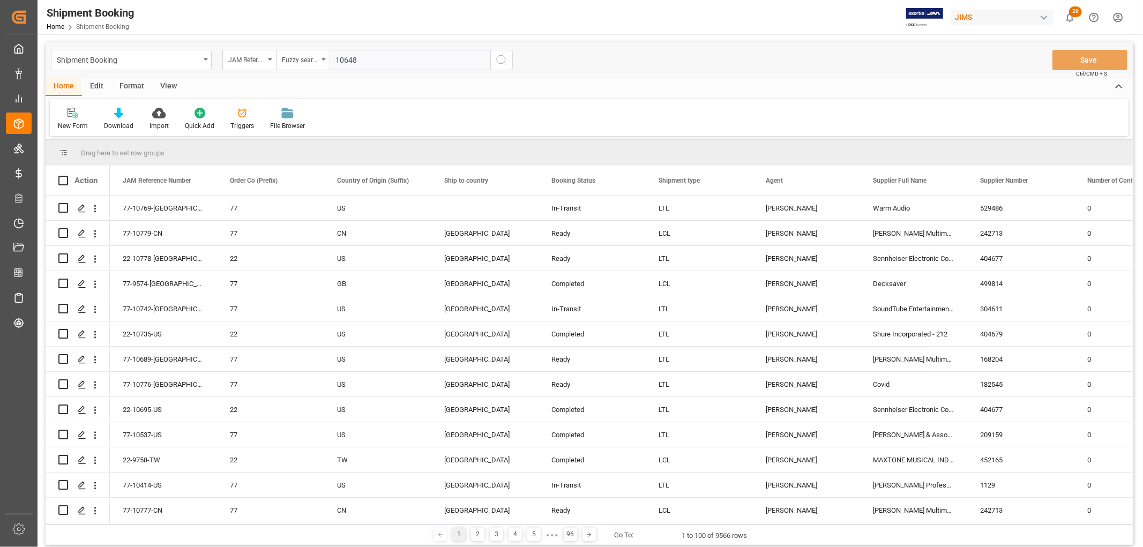
type input "10648"
click at [494, 60] on button "search button" at bounding box center [501, 60] width 23 height 20
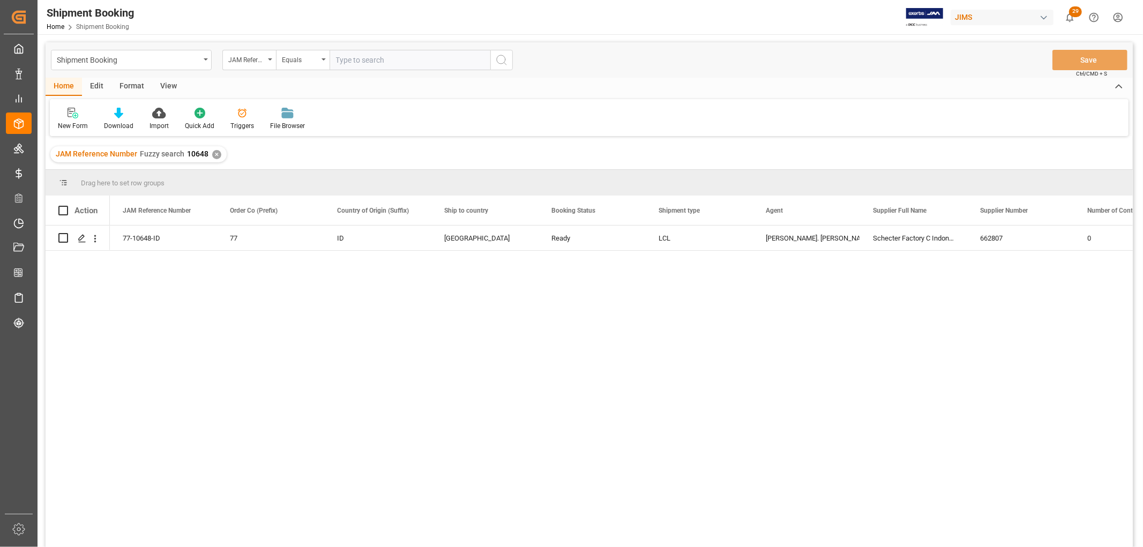
click at [162, 84] on div "View" at bounding box center [168, 87] width 33 height 18
click at [72, 118] on div "Default" at bounding box center [68, 119] width 37 height 24
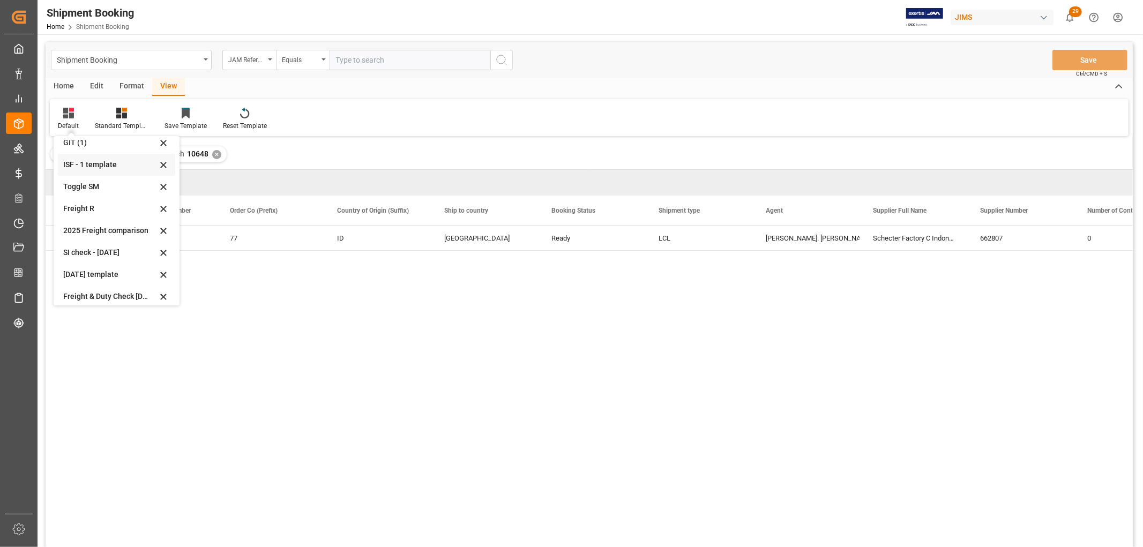
scroll to position [59, 0]
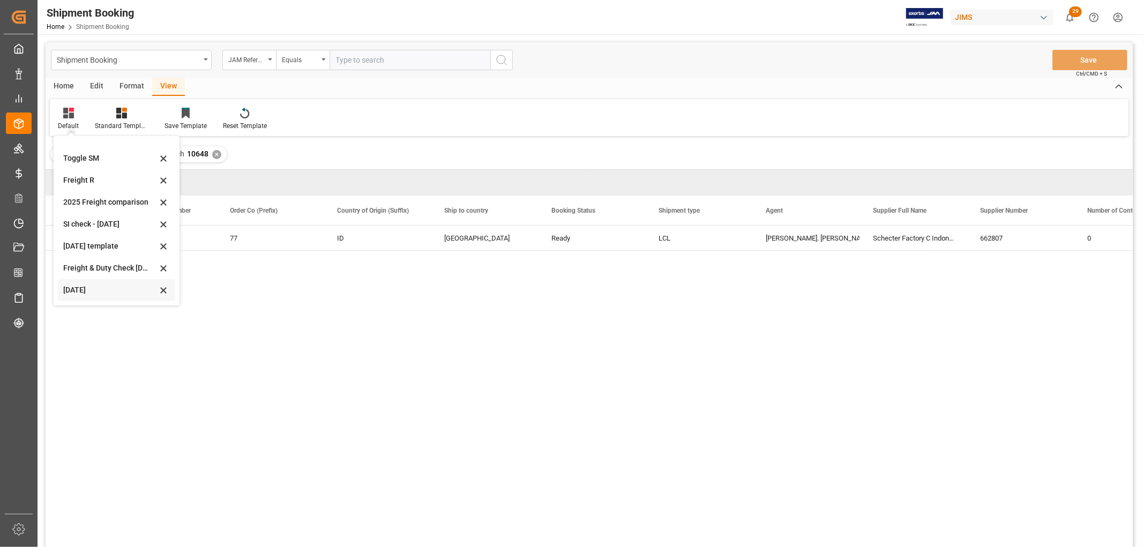
click at [87, 287] on div "Aug 2025" at bounding box center [110, 290] width 94 height 11
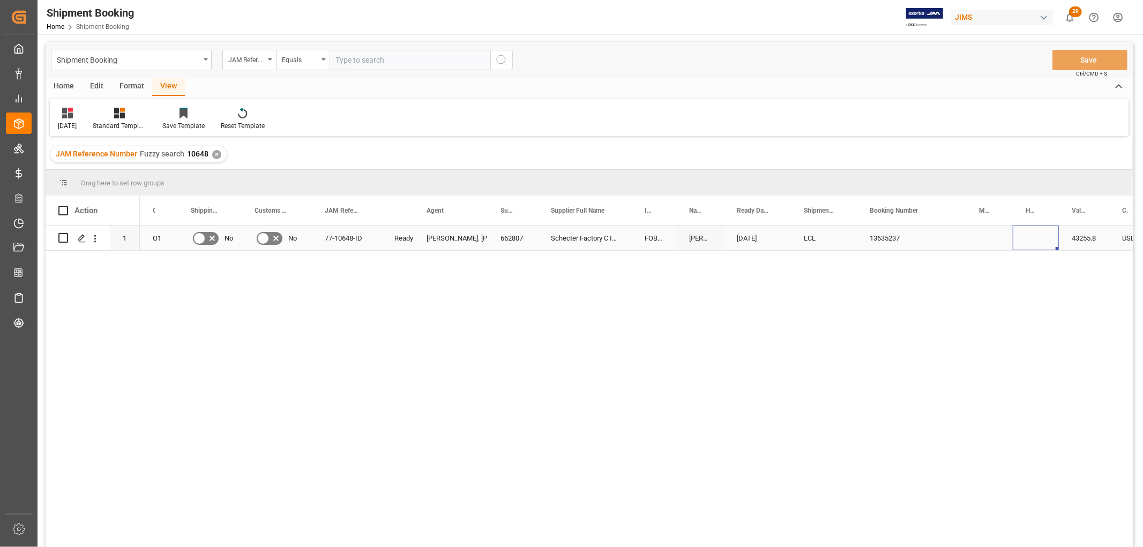
click at [1026, 237] on div "Press SPACE to select this row." at bounding box center [1036, 238] width 46 height 25
click at [1026, 236] on div "Press SPACE to select this row." at bounding box center [1036, 238] width 46 height 25
click at [1028, 240] on div "Press SPACE to select this row." at bounding box center [1036, 238] width 46 height 25
click at [1031, 236] on div "Press SPACE to select this row." at bounding box center [1036, 238] width 46 height 25
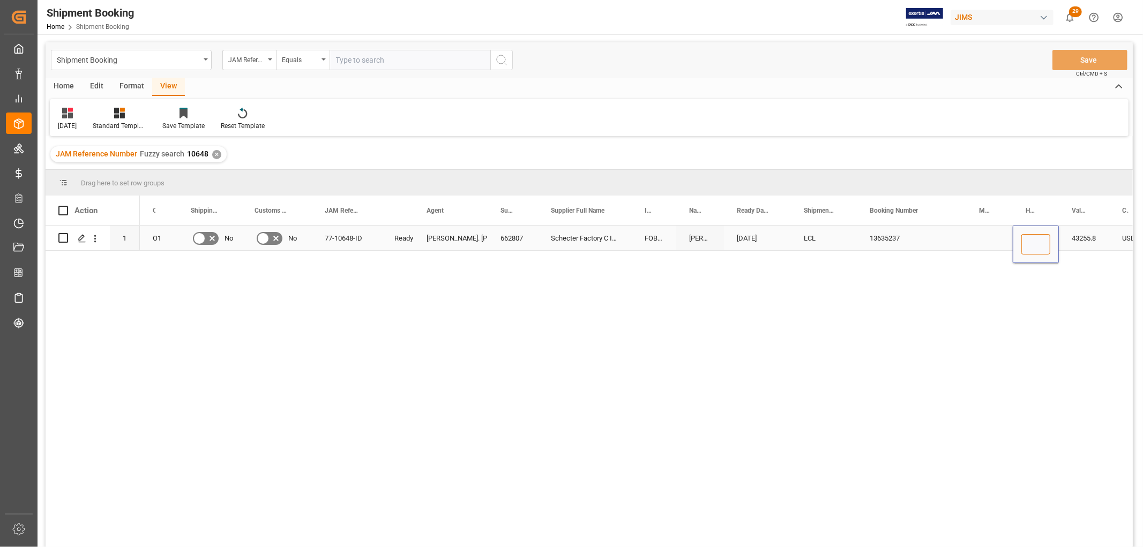
click at [1033, 240] on input "Press SPACE to select this row." at bounding box center [1036, 244] width 29 height 20
paste input "JKT2508351"
type input "JKT2508351"
click at [984, 242] on div "Press SPACE to select this row." at bounding box center [989, 238] width 47 height 25
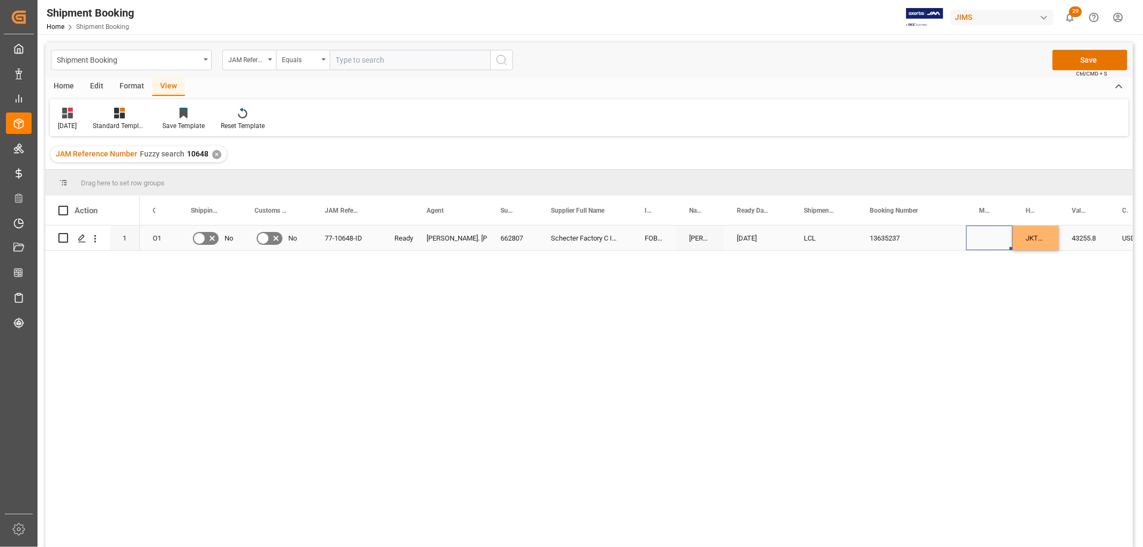
click at [943, 239] on div "13635237" at bounding box center [911, 238] width 109 height 25
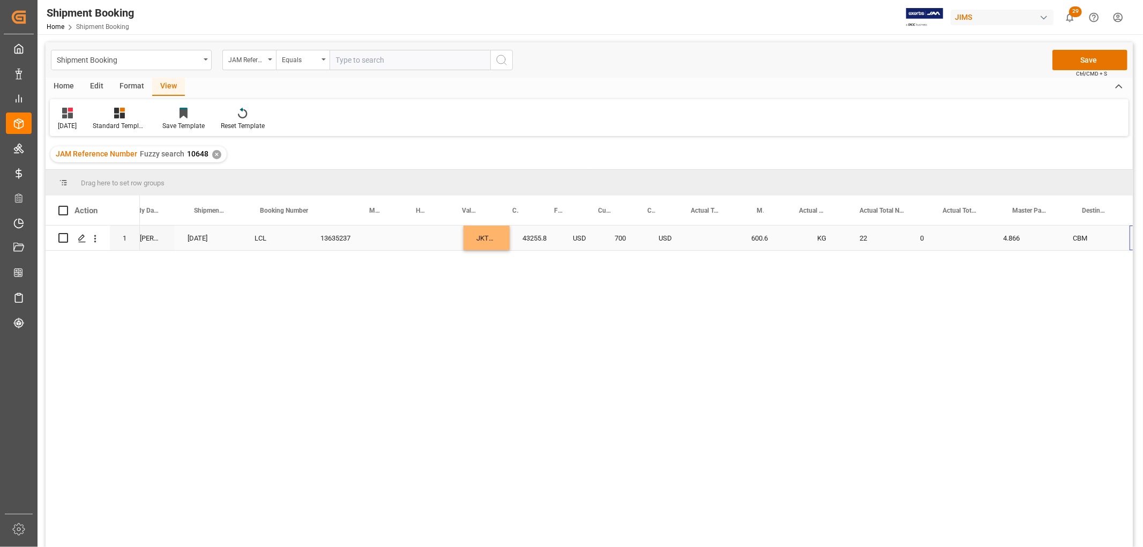
scroll to position [0, 609]
click at [661, 241] on div "Press SPACE to select this row." at bounding box center [656, 238] width 43 height 25
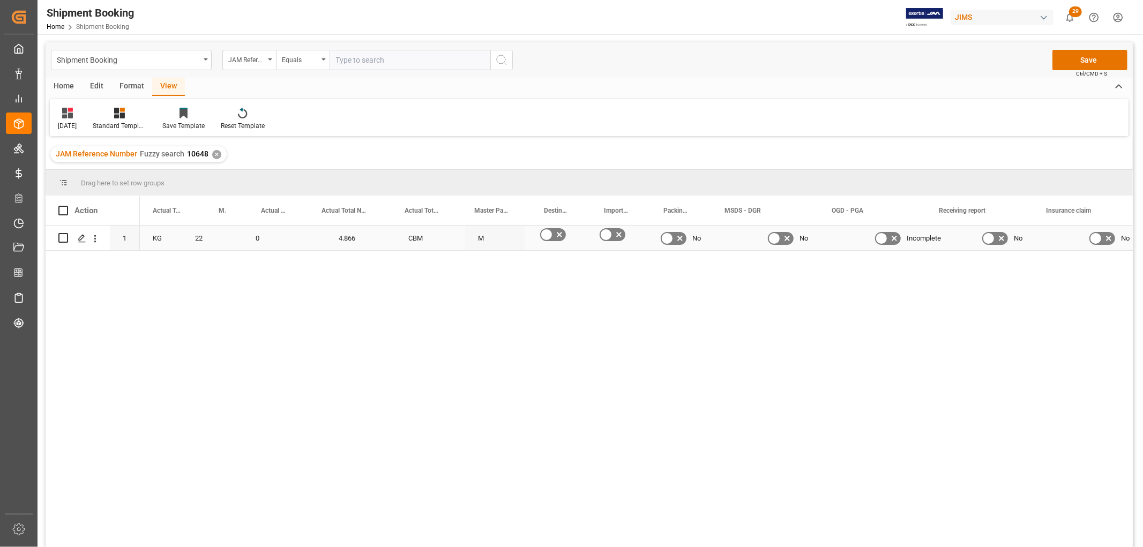
scroll to position [0, 0]
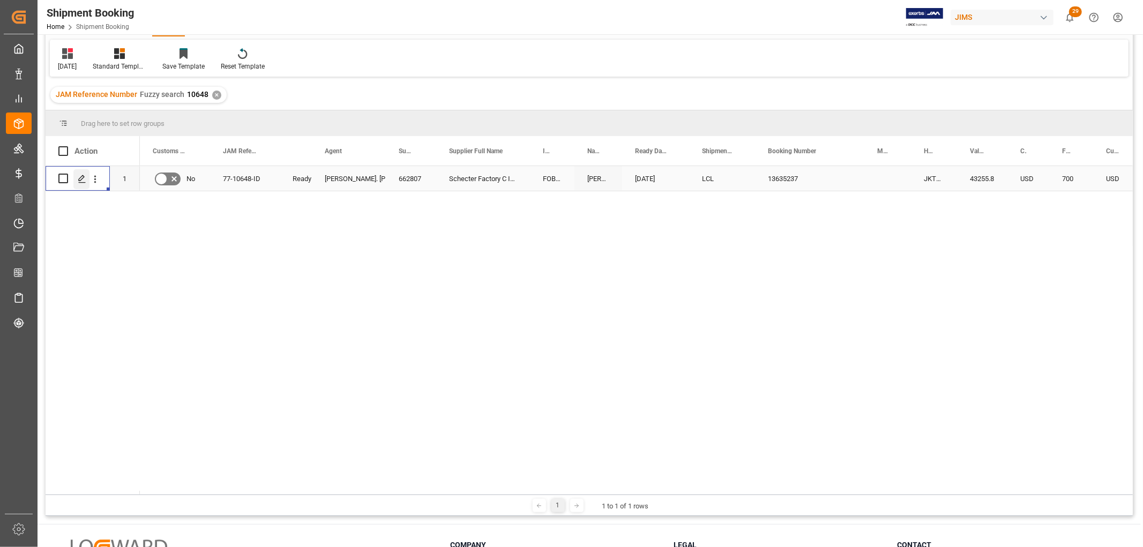
click at [80, 182] on line "Press SPACE to select this row." at bounding box center [82, 182] width 6 height 0
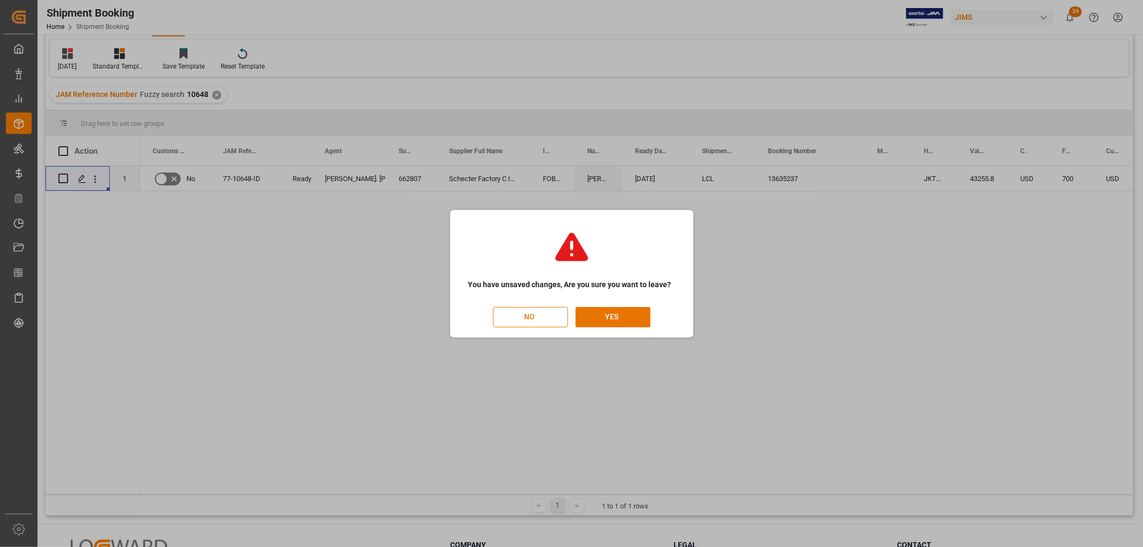
click at [537, 318] on button "NO" at bounding box center [530, 317] width 75 height 20
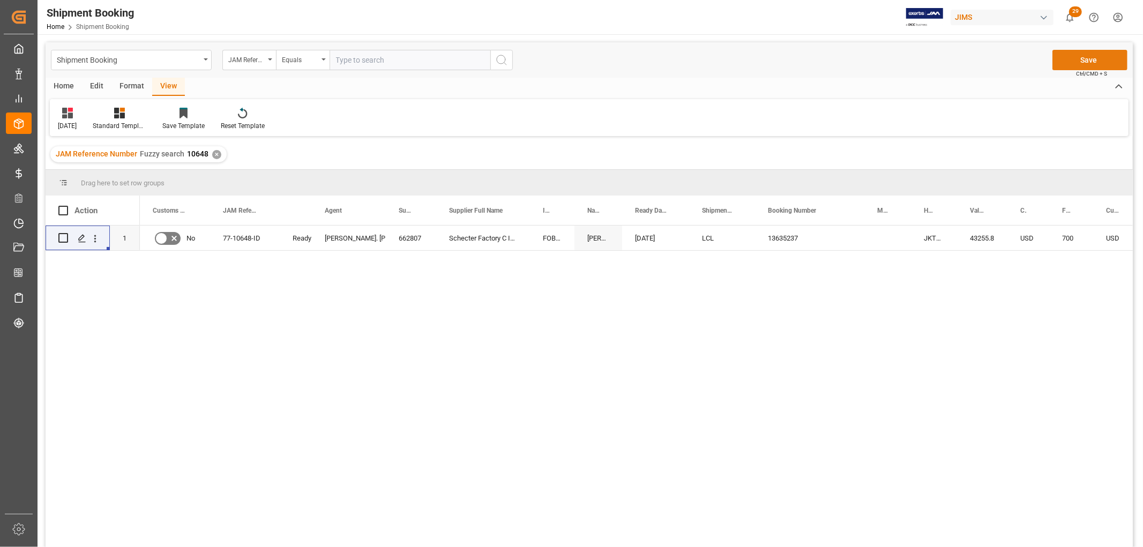
click at [1080, 59] on button "Save" at bounding box center [1090, 60] width 75 height 20
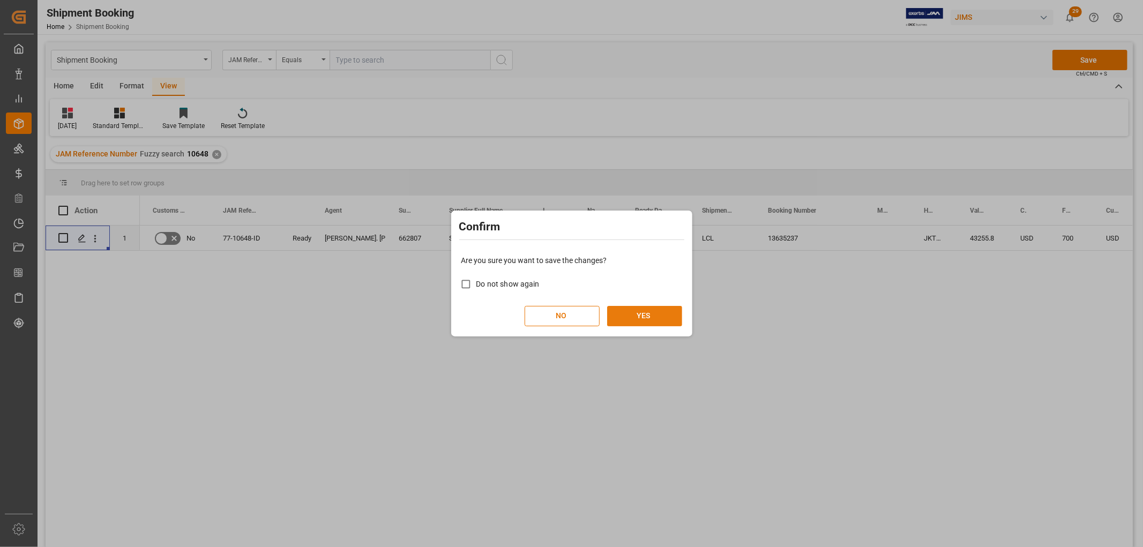
click at [636, 311] on button "YES" at bounding box center [644, 316] width 75 height 20
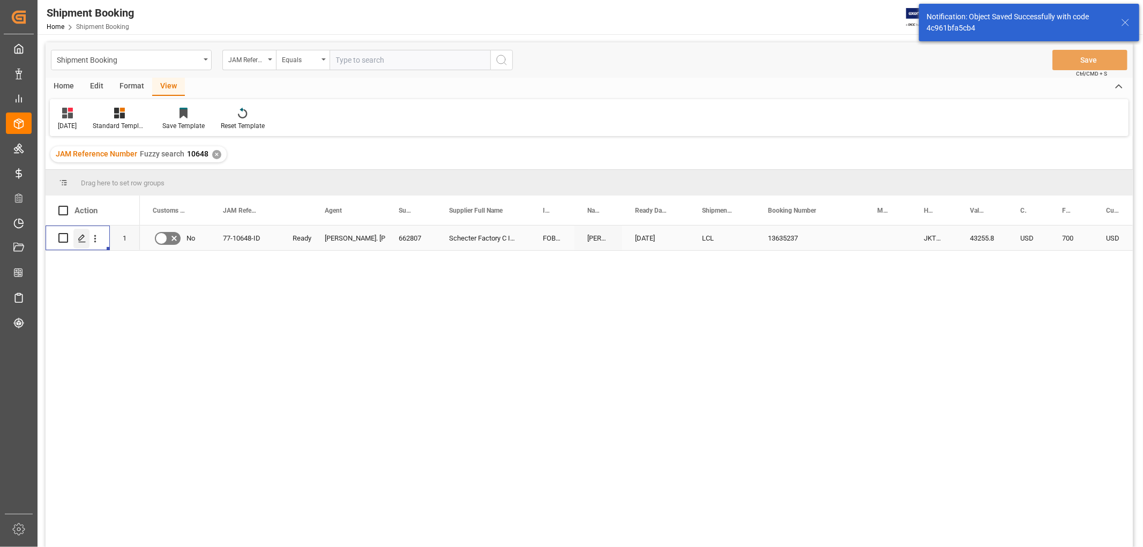
click at [78, 236] on icon "Press SPACE to select this row." at bounding box center [82, 238] width 9 height 9
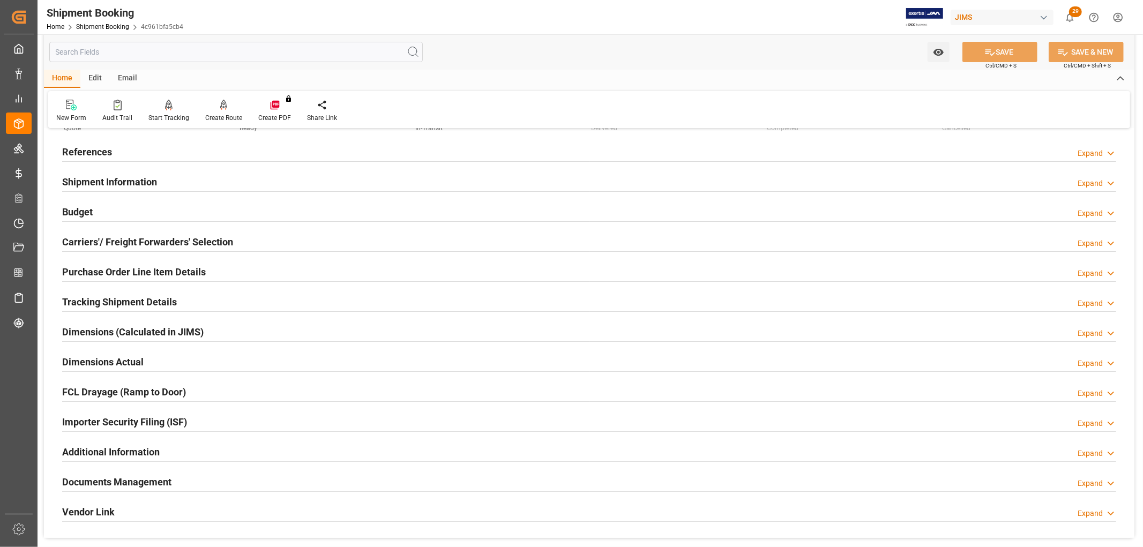
scroll to position [119, 0]
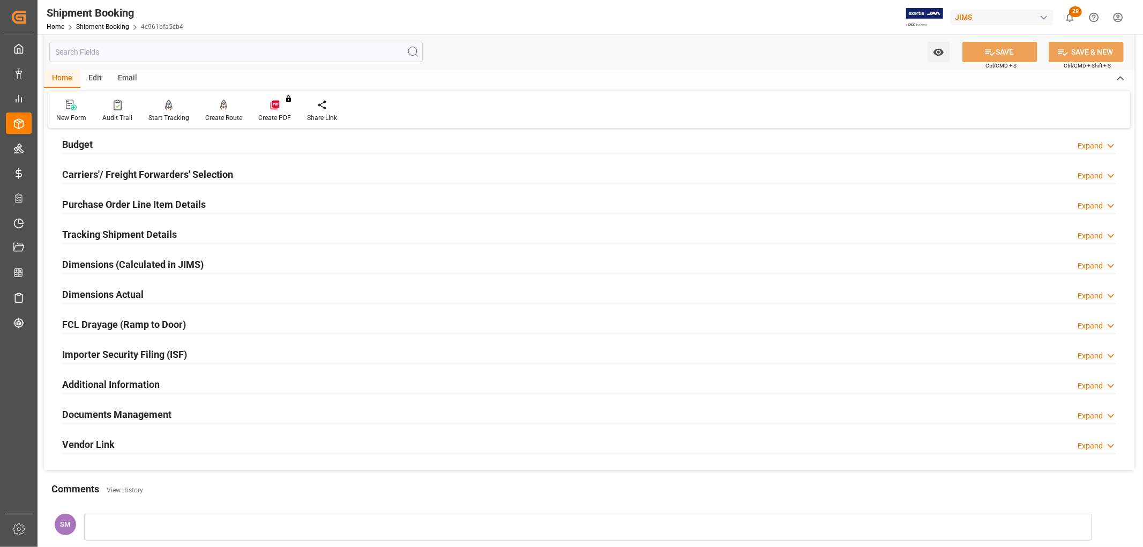
click at [85, 235] on h2 "Tracking Shipment Details" at bounding box center [119, 234] width 115 height 14
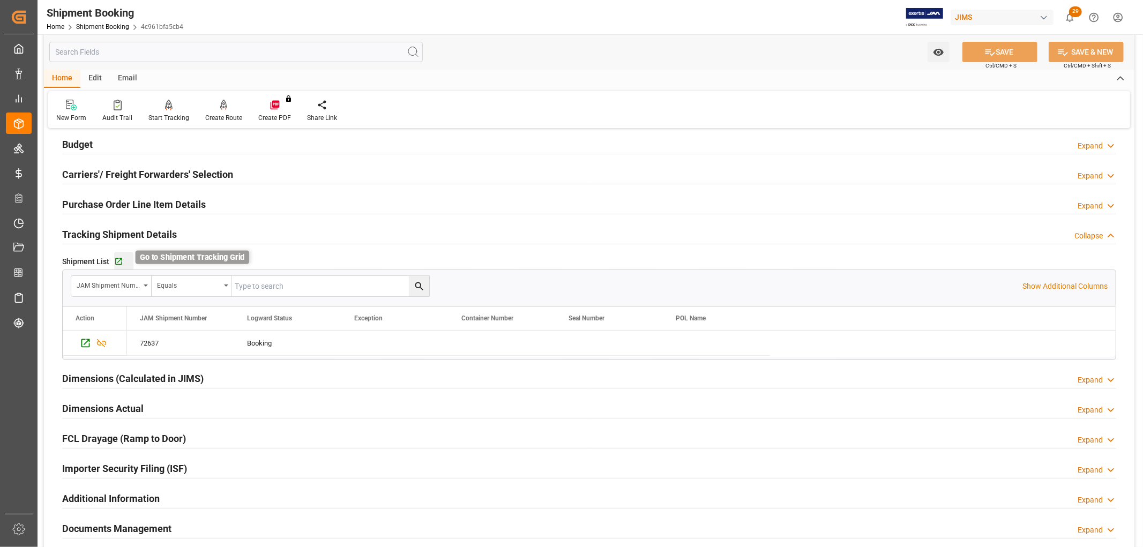
click at [118, 264] on icon "button" at bounding box center [118, 261] width 9 height 9
click at [103, 206] on h2 "Purchase Order Line Item Details" at bounding box center [134, 204] width 144 height 14
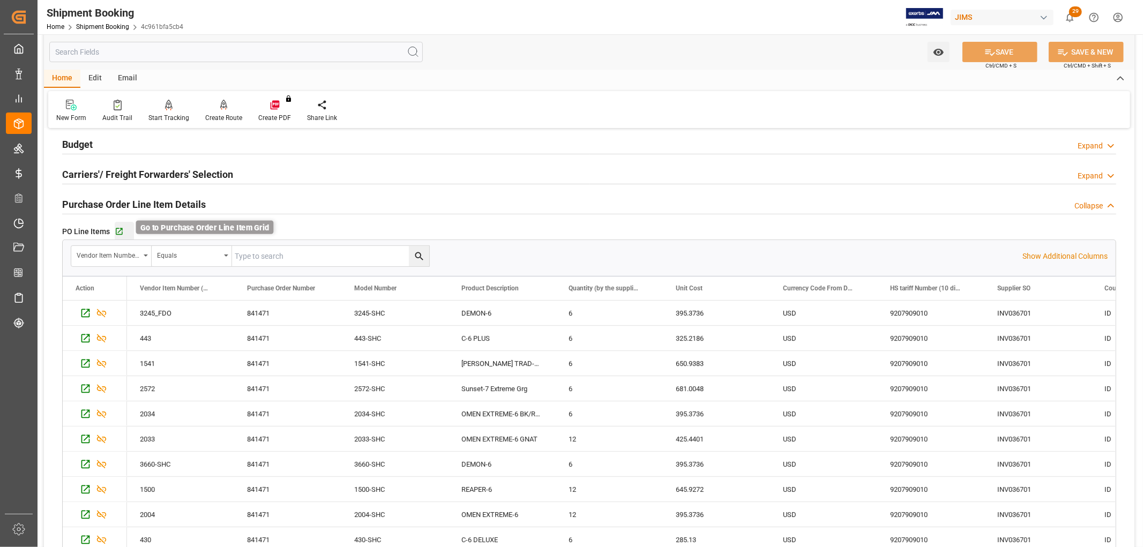
click at [118, 233] on icon "button" at bounding box center [119, 231] width 9 height 9
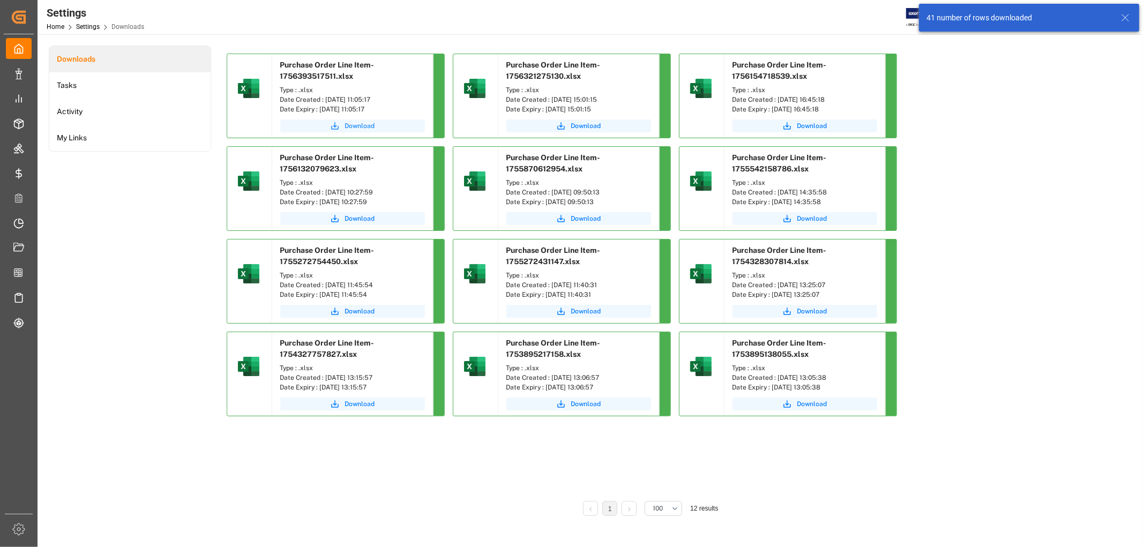
click at [360, 125] on span "Download" at bounding box center [360, 126] width 30 height 10
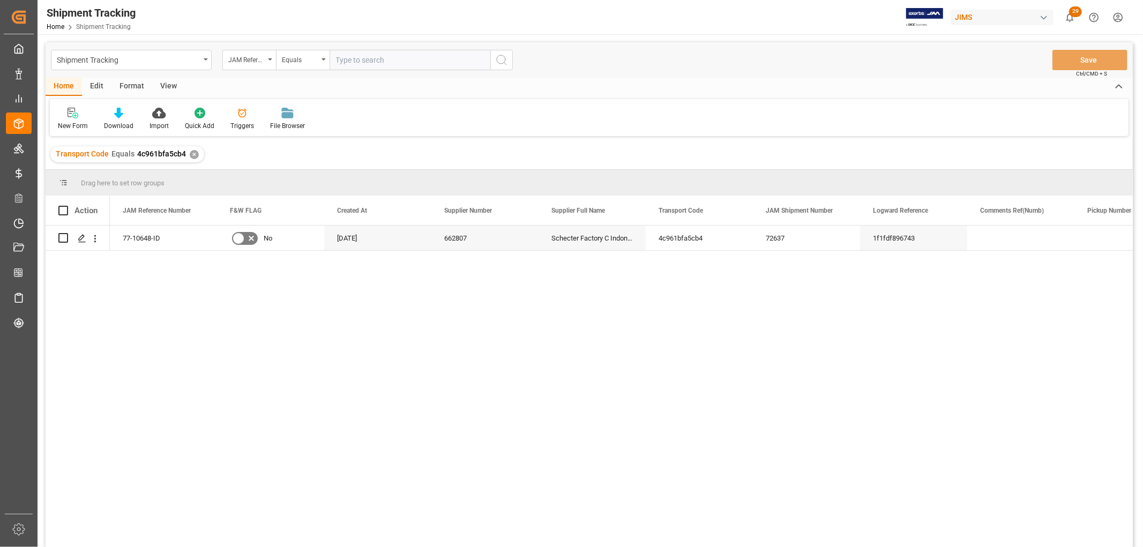
click at [174, 88] on div "View" at bounding box center [168, 87] width 33 height 18
click at [72, 124] on div "Default" at bounding box center [68, 126] width 21 height 10
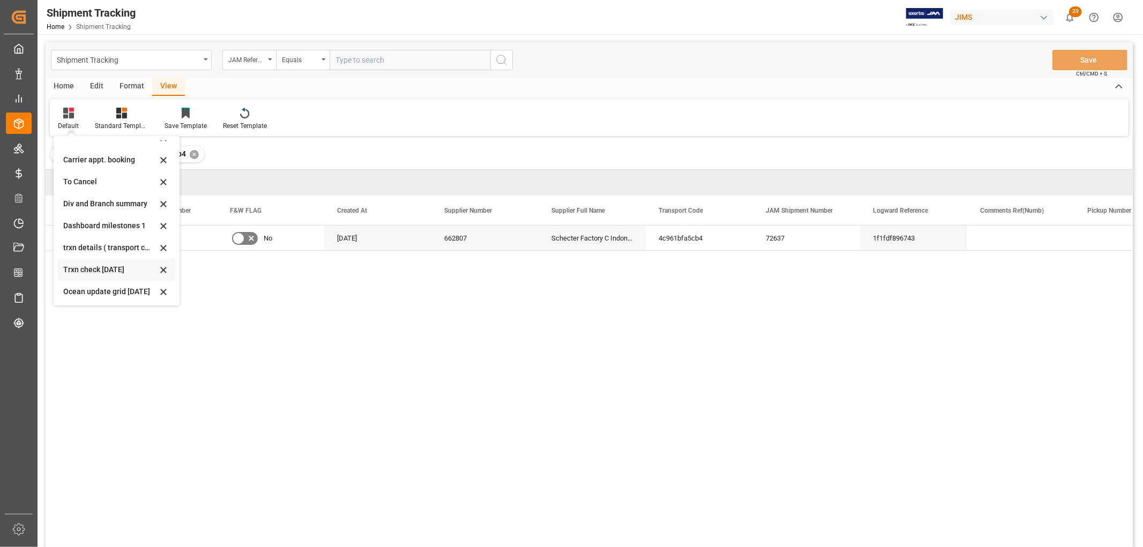
scroll to position [124, 0]
click at [81, 295] on div "Aug 2025" at bounding box center [110, 290] width 94 height 11
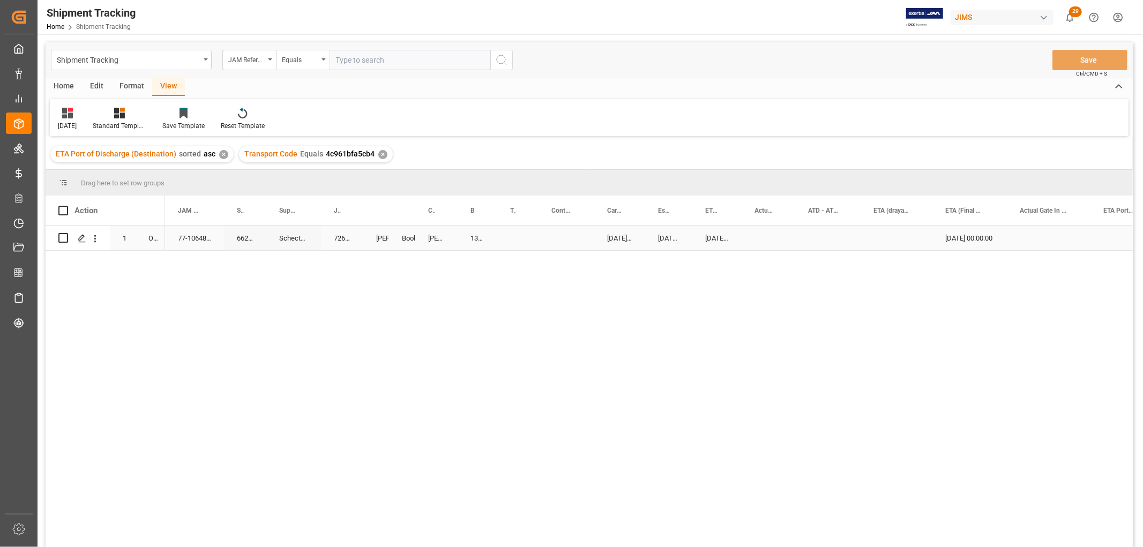
click at [480, 237] on div "13635237" at bounding box center [478, 238] width 40 height 25
drag, startPoint x: 493, startPoint y: 245, endPoint x: 512, endPoint y: 245, distance: 19.3
click at [482, 276] on div "77-10648-ID 662807 Schecter Factory C Indonesia 72637 Lynne St. Jacques Booking…" at bounding box center [649, 390] width 968 height 329
click at [476, 241] on div "13635237" at bounding box center [478, 238] width 40 height 25
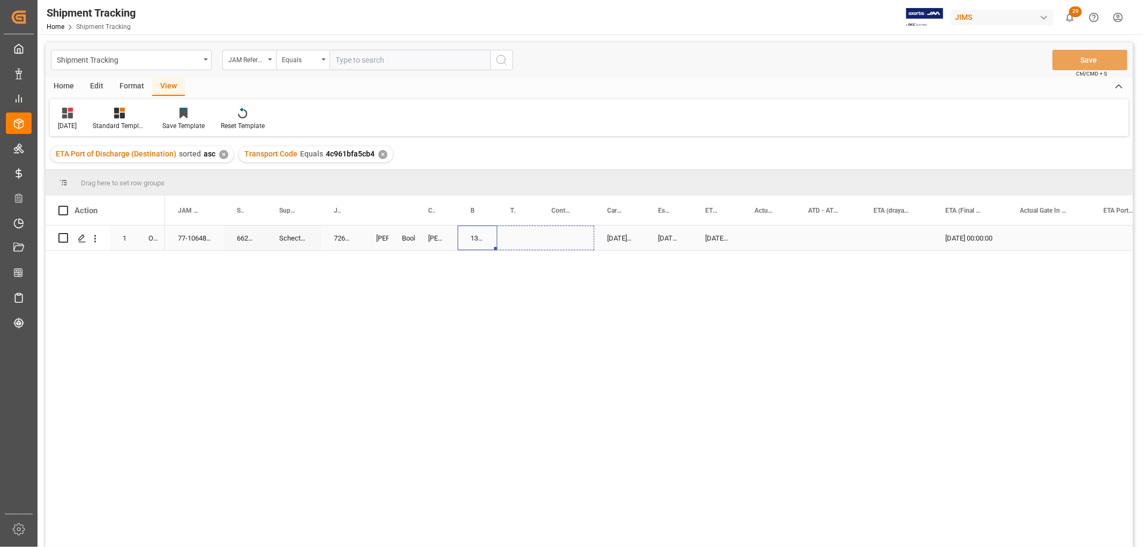
drag, startPoint x: 495, startPoint y: 248, endPoint x: 549, endPoint y: 243, distance: 54.3
click at [565, 235] on div "13635237" at bounding box center [567, 238] width 56 height 25
click at [551, 237] on div "13635237" at bounding box center [567, 238] width 56 height 25
click at [580, 244] on button "13635237" at bounding box center [566, 244] width 39 height 20
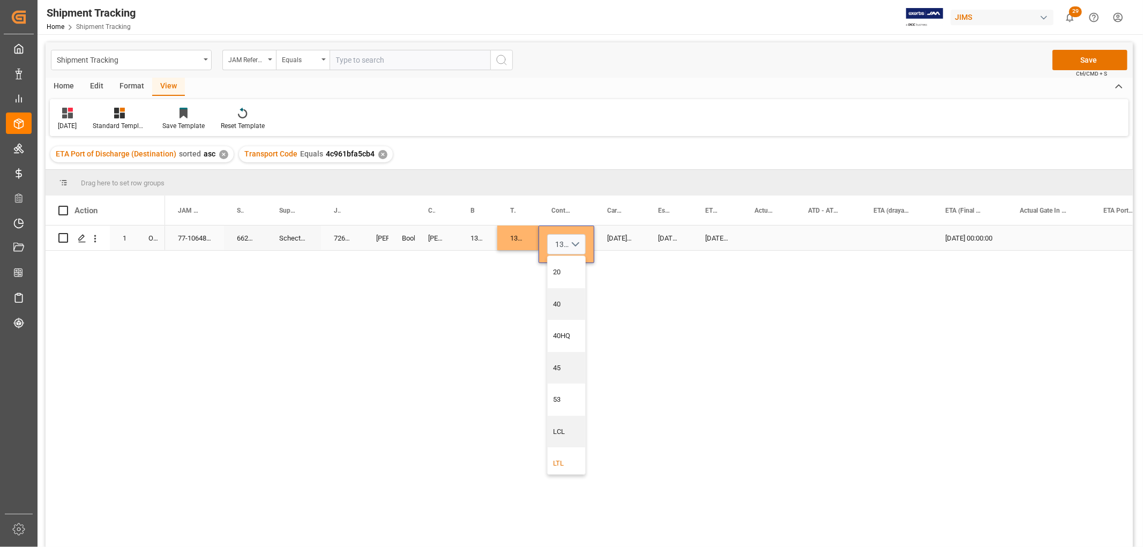
click at [550, 462] on div "LTL" at bounding box center [567, 464] width 38 height 32
click at [845, 238] on div "Press SPACE to select this row." at bounding box center [827, 238] width 65 height 25
click at [747, 239] on div "Press SPACE to select this row." at bounding box center [769, 238] width 54 height 25
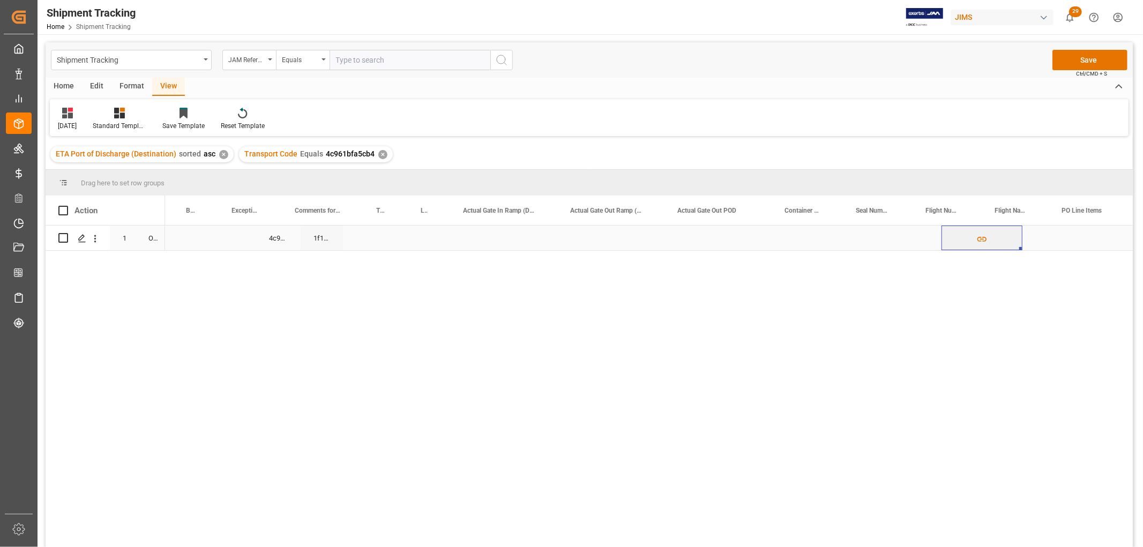
scroll to position [0, 1604]
click at [710, 229] on div "Press SPACE to select this row." at bounding box center [700, 238] width 71 height 25
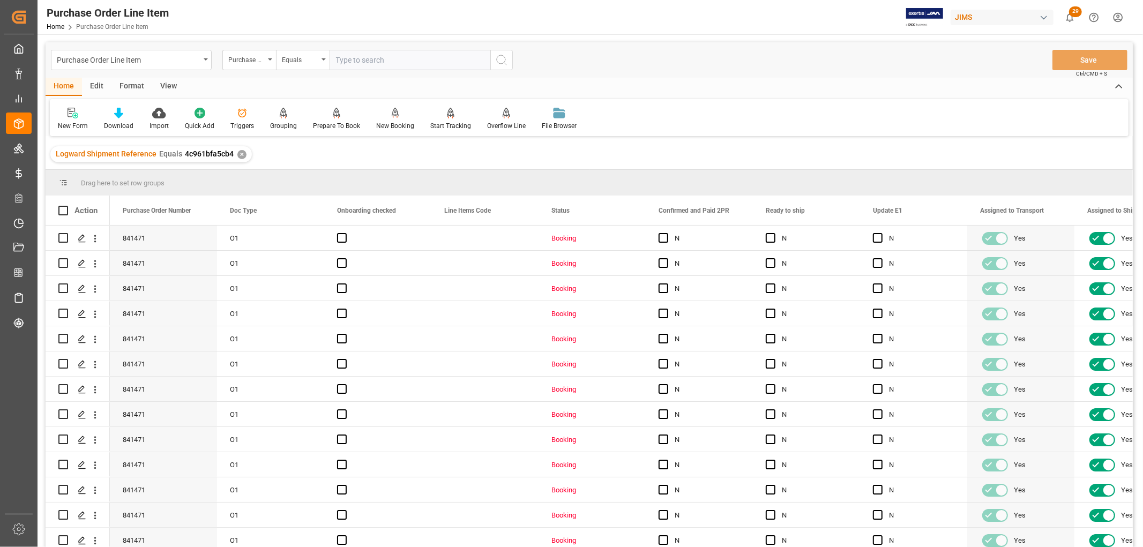
click at [167, 83] on div "View" at bounding box center [168, 87] width 33 height 18
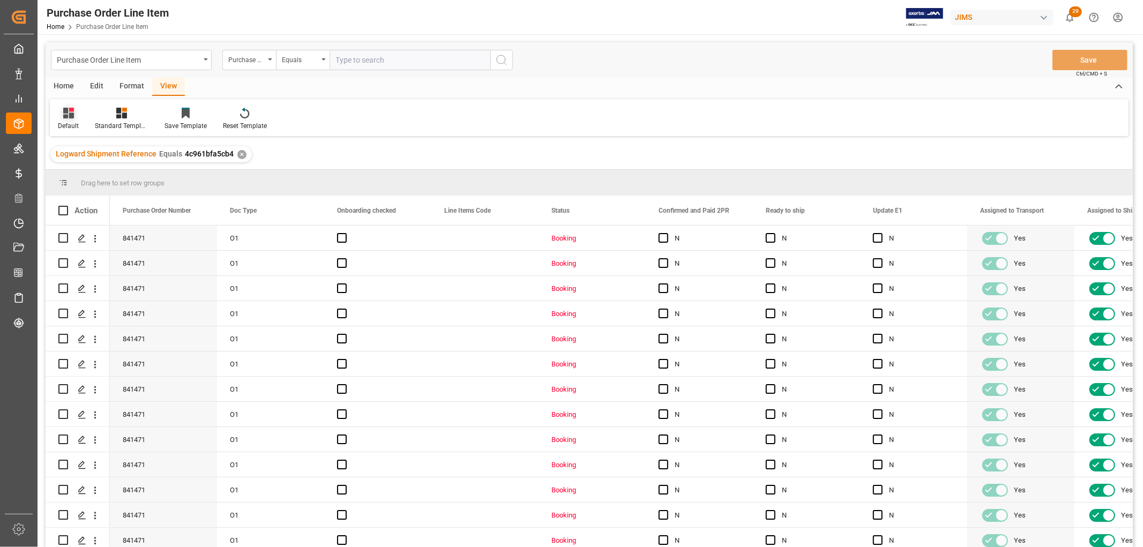
click at [63, 123] on div "Default" at bounding box center [68, 126] width 21 height 10
click at [87, 249] on div "Revised HS Listing [GEOGRAPHIC_DATA]" at bounding box center [110, 246] width 94 height 11
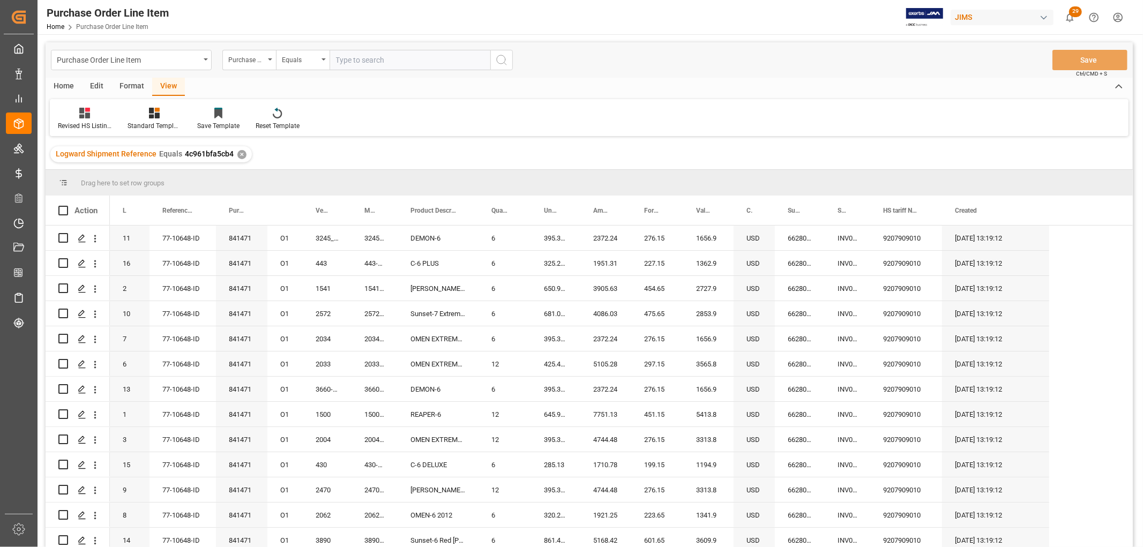
click at [59, 81] on div "Home" at bounding box center [64, 87] width 36 height 18
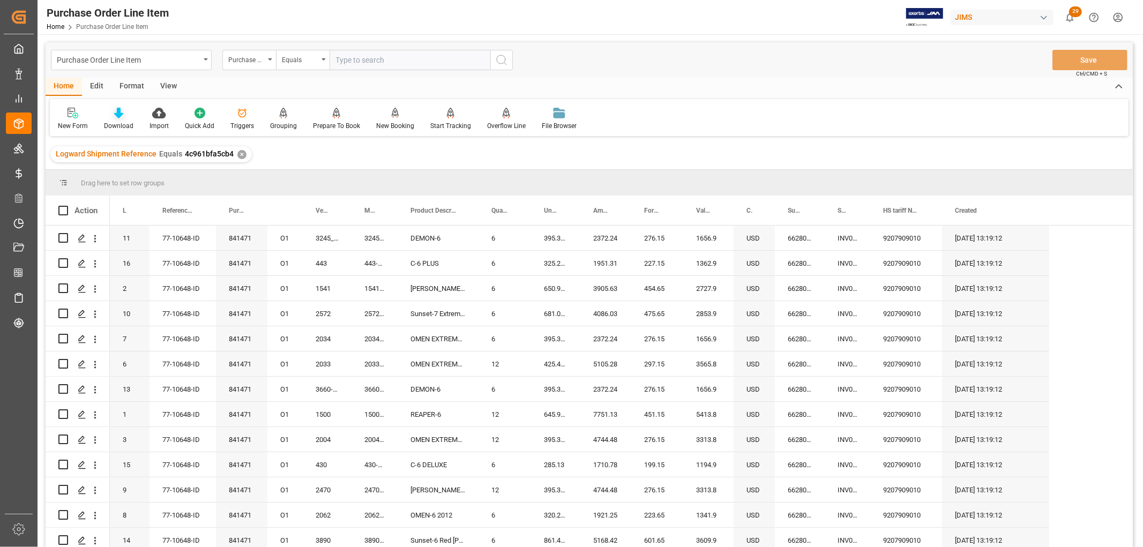
click at [110, 120] on div "Download" at bounding box center [119, 119] width 46 height 24
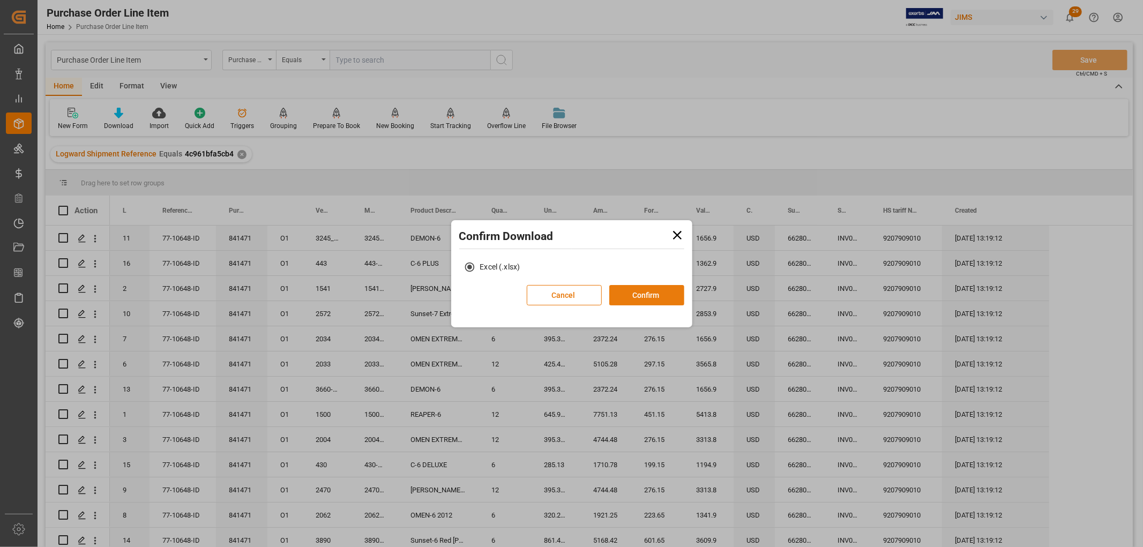
click at [644, 294] on button "Confirm" at bounding box center [646, 295] width 75 height 20
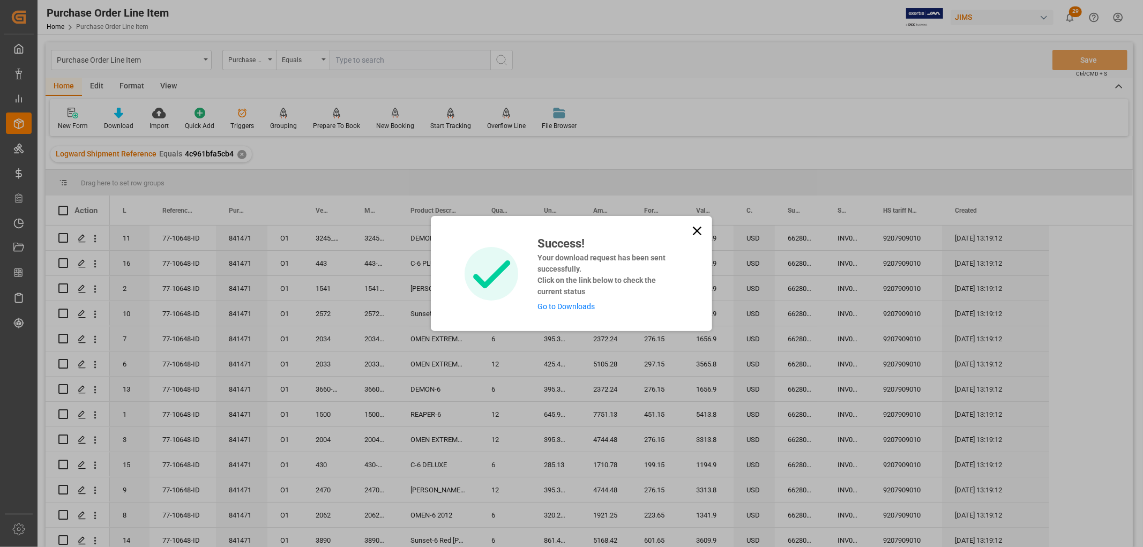
click at [544, 306] on link "Go to Downloads" at bounding box center [566, 306] width 57 height 9
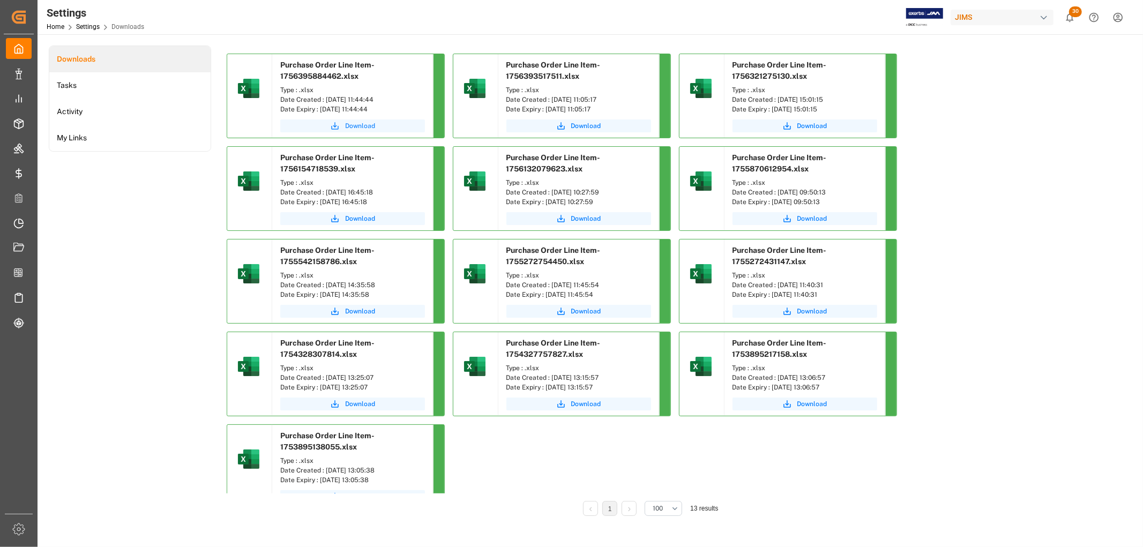
click at [356, 124] on span "Download" at bounding box center [360, 126] width 30 height 10
